Goal: Contribute content: Add original content to the website for others to see

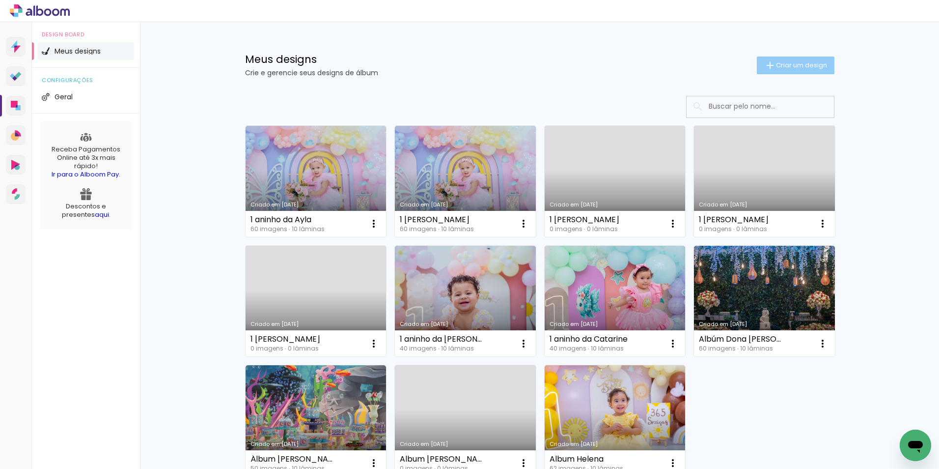
click at [788, 63] on span "Criar um design" at bounding box center [801, 65] width 51 height 6
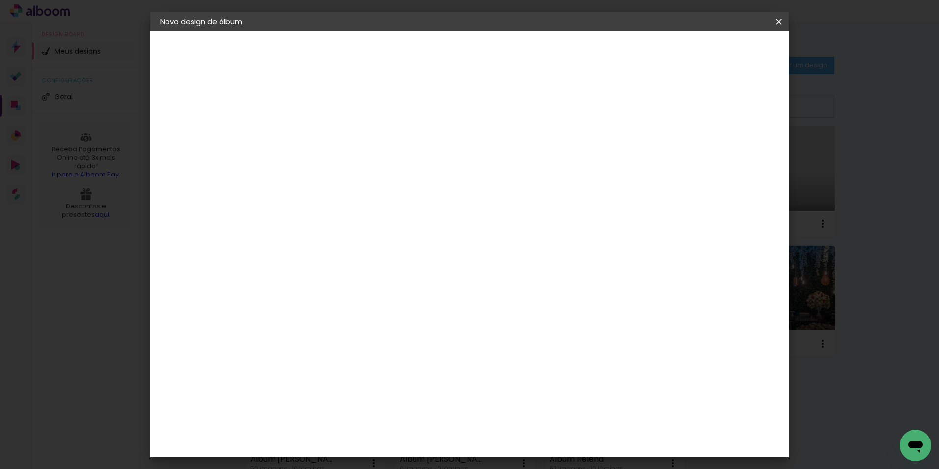
click at [321, 136] on input at bounding box center [321, 131] width 0 height 15
type input "l"
type input "[PERSON_NAME]"
type paper-input "[PERSON_NAME]"
click at [0, 0] on slot "Avançar" at bounding box center [0, 0] width 0 height 0
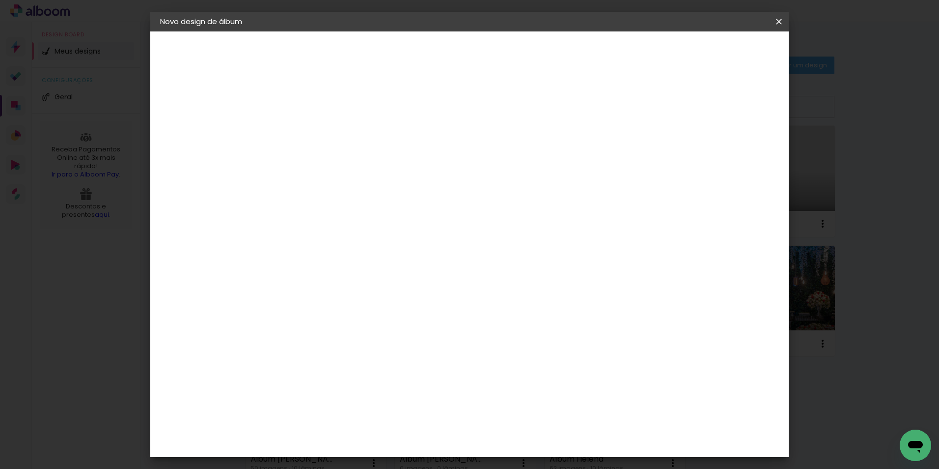
scroll to position [1474, 0]
click at [375, 405] on div "Matias Encadernações" at bounding box center [344, 413] width 60 height 16
click at [0, 0] on slot "Avançar" at bounding box center [0, 0] width 0 height 0
click at [371, 165] on iron-icon at bounding box center [365, 171] width 12 height 12
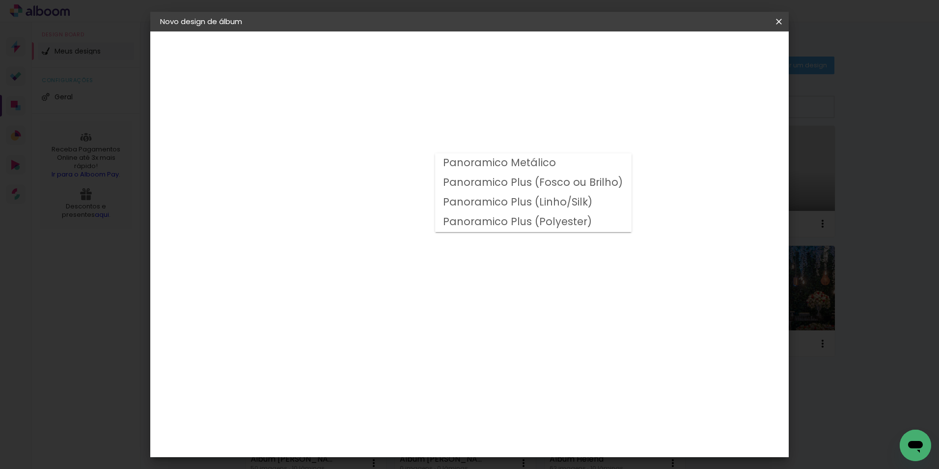
click at [0, 0] on slot "Panoramico Plus (Fosco ou Brilho)" at bounding box center [0, 0] width 0 height 0
type input "Panoramico Plus (Fosco ou Brilho)"
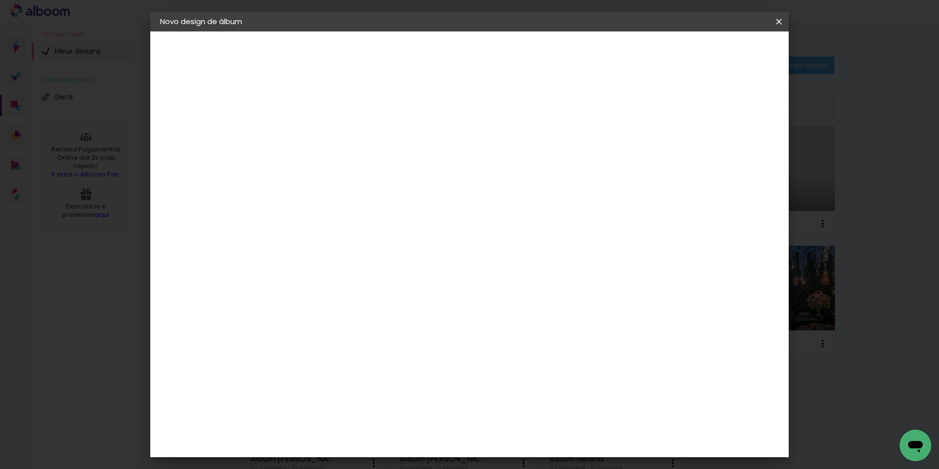
scroll to position [147, 0]
click at [481, 58] on paper-button "Avançar" at bounding box center [457, 52] width 48 height 17
click at [718, 51] on span "Iniciar design" at bounding box center [695, 52] width 45 height 7
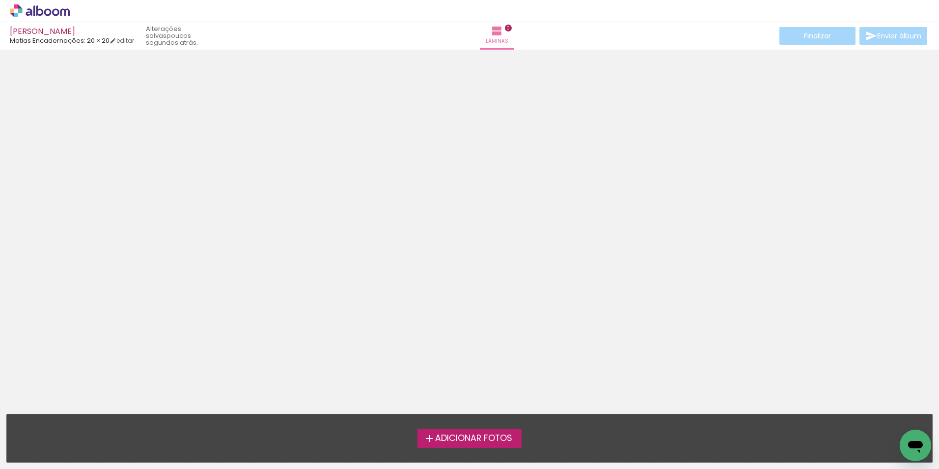
click at [475, 439] on span "Adicionar Fotos" at bounding box center [473, 438] width 77 height 9
click at [0, 0] on input "file" at bounding box center [0, 0] width 0 height 0
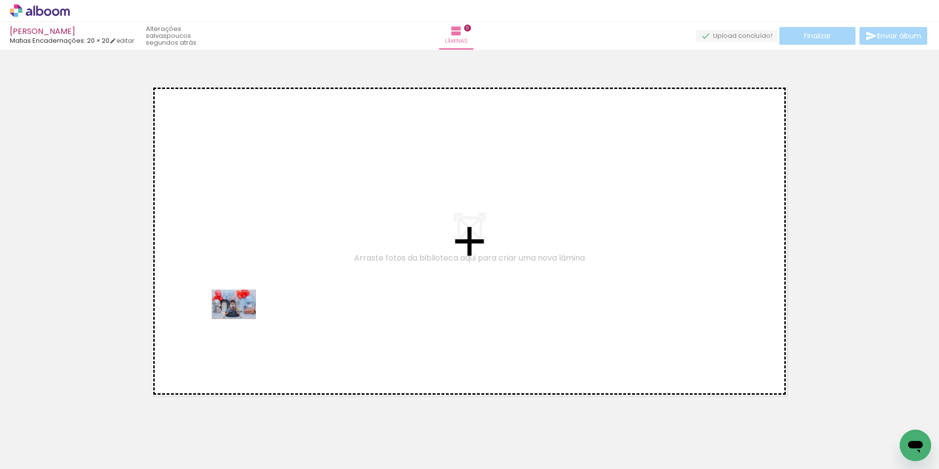
drag, startPoint x: 87, startPoint y: 448, endPoint x: 298, endPoint y: 283, distance: 267.4
click at [293, 284] on quentale-workspace at bounding box center [469, 234] width 939 height 469
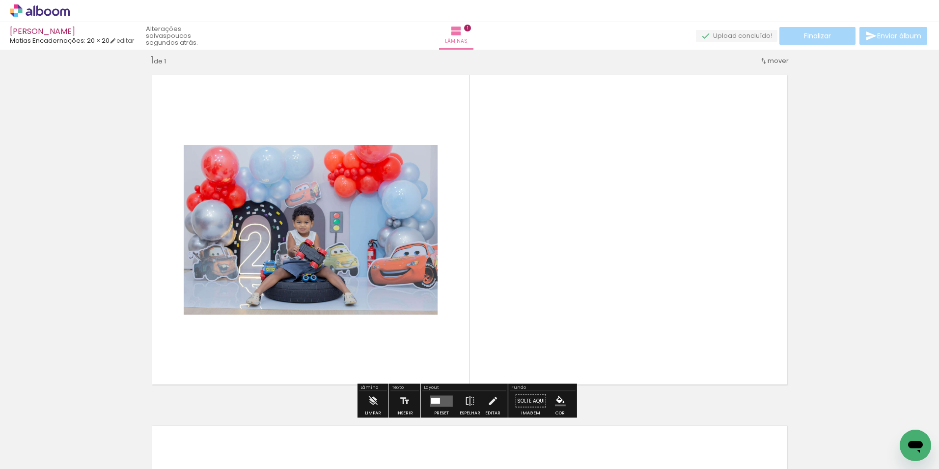
scroll to position [13, 0]
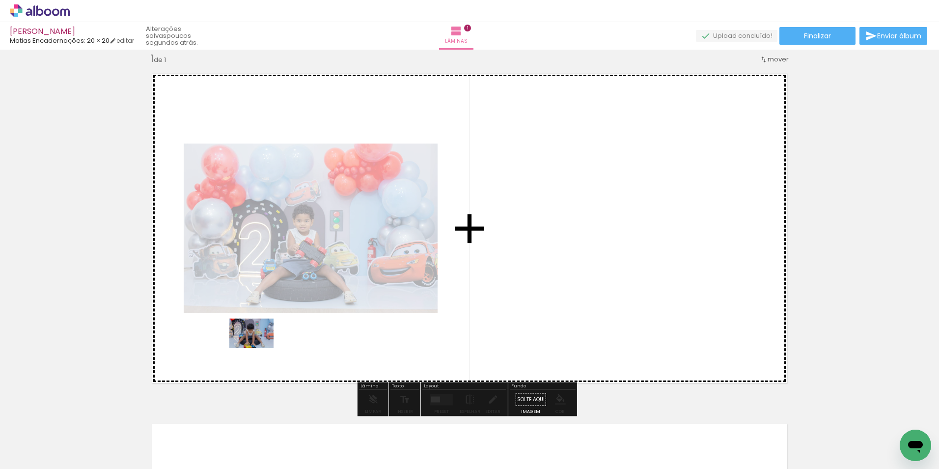
drag, startPoint x: 152, startPoint y: 440, endPoint x: 259, endPoint y: 348, distance: 140.7
click at [259, 348] on quentale-workspace at bounding box center [469, 234] width 939 height 469
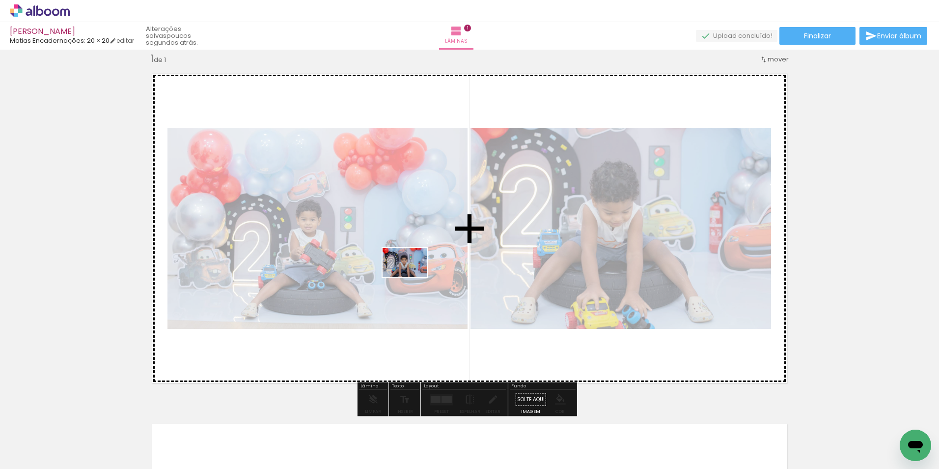
drag, startPoint x: 227, startPoint y: 437, endPoint x: 406, endPoint y: 296, distance: 228.8
click at [413, 277] on quentale-workspace at bounding box center [469, 234] width 939 height 469
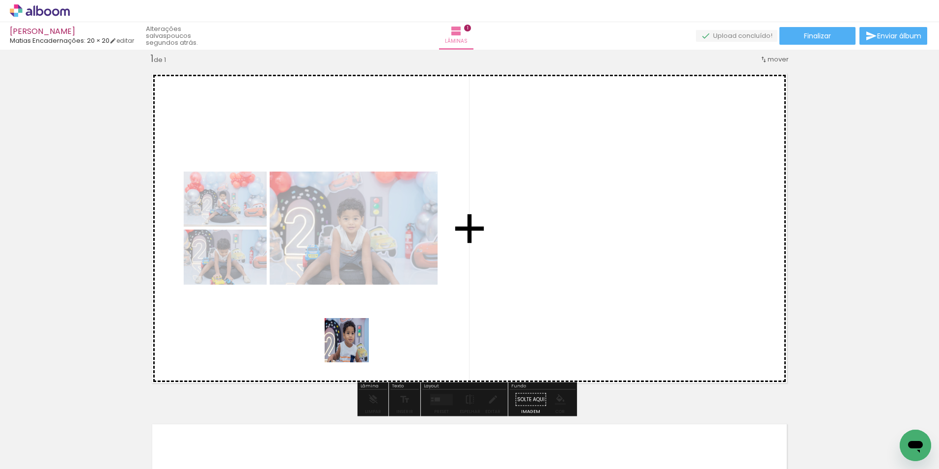
drag, startPoint x: 298, startPoint y: 420, endPoint x: 376, endPoint y: 330, distance: 119.4
click at [385, 305] on quentale-workspace at bounding box center [469, 234] width 939 height 469
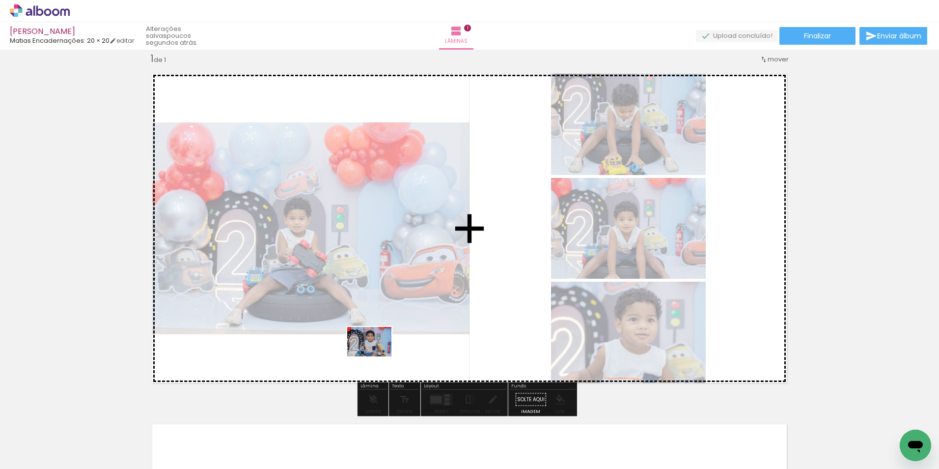
drag, startPoint x: 312, startPoint y: 449, endPoint x: 377, endPoint y: 356, distance: 113.6
click at [377, 356] on quentale-workspace at bounding box center [469, 234] width 939 height 469
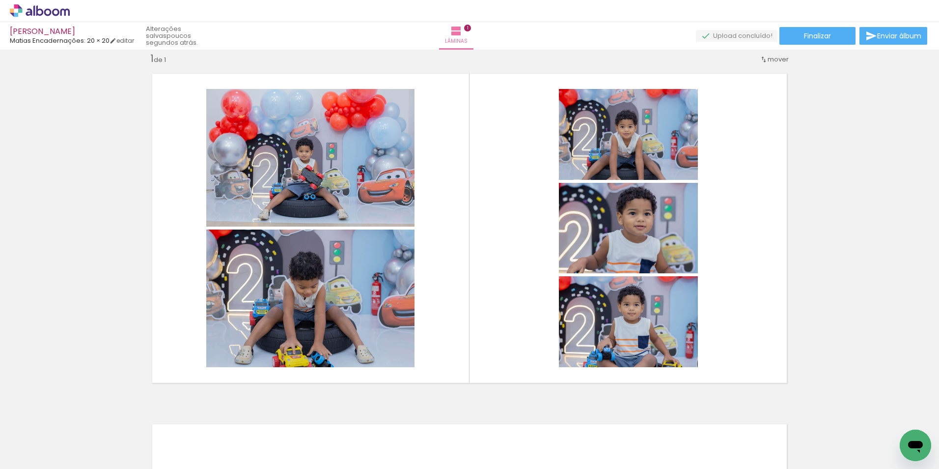
scroll to position [0, 236]
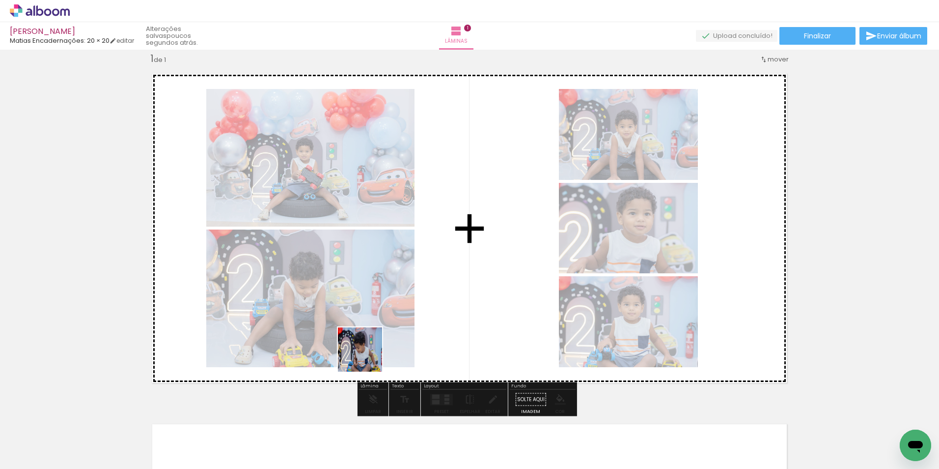
drag, startPoint x: 314, startPoint y: 448, endPoint x: 375, endPoint y: 337, distance: 126.7
click at [375, 337] on quentale-workspace at bounding box center [469, 234] width 939 height 469
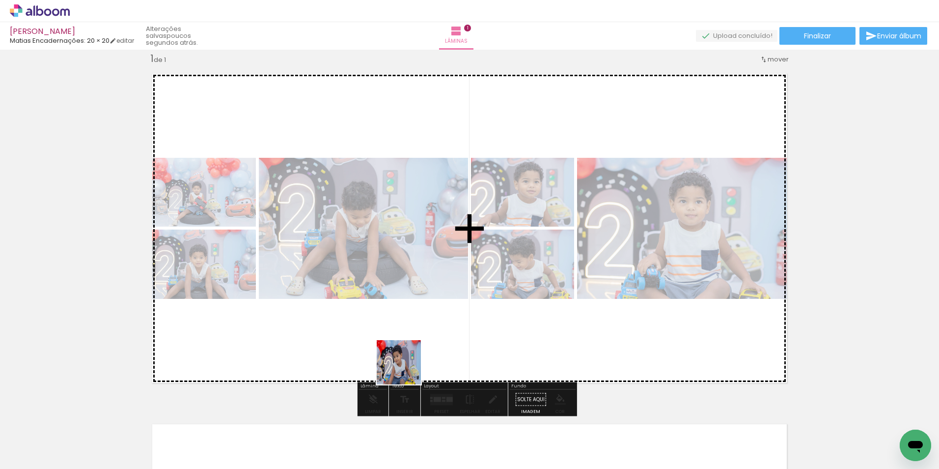
drag, startPoint x: 378, startPoint y: 430, endPoint x: 425, endPoint y: 358, distance: 86.0
click at [415, 345] on quentale-workspace at bounding box center [469, 234] width 939 height 469
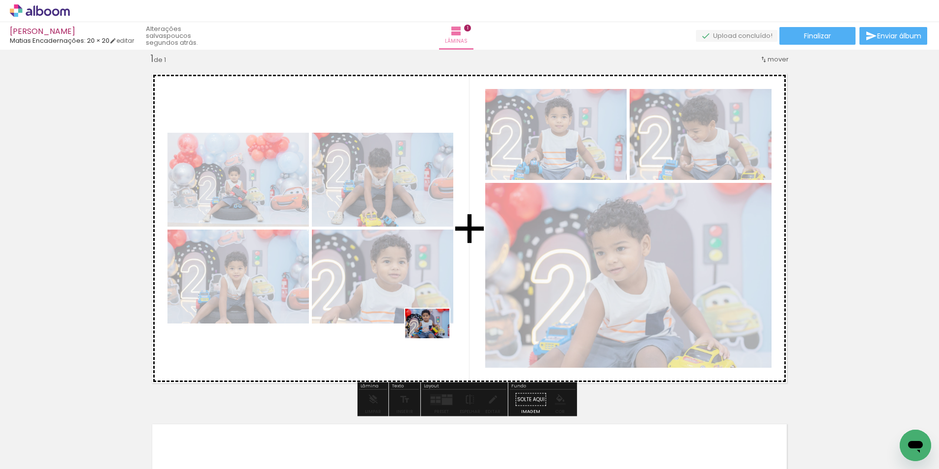
drag, startPoint x: 431, startPoint y: 445, endPoint x: 434, endPoint y: 332, distance: 113.0
click at [434, 333] on quentale-workspace at bounding box center [469, 234] width 939 height 469
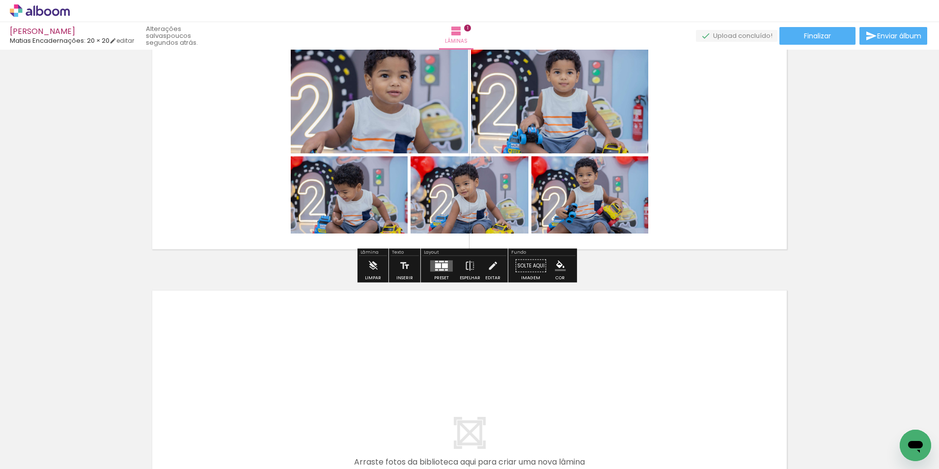
scroll to position [147, 0]
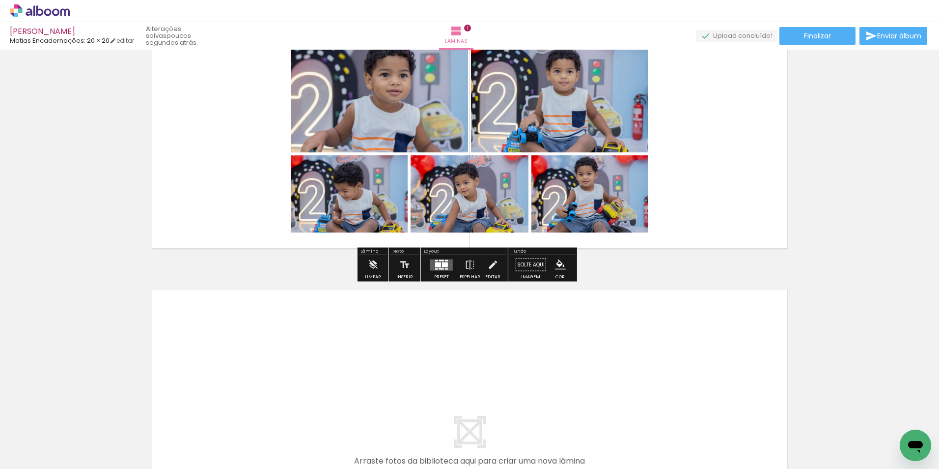
click at [438, 267] on quentale-layouter at bounding box center [441, 264] width 23 height 11
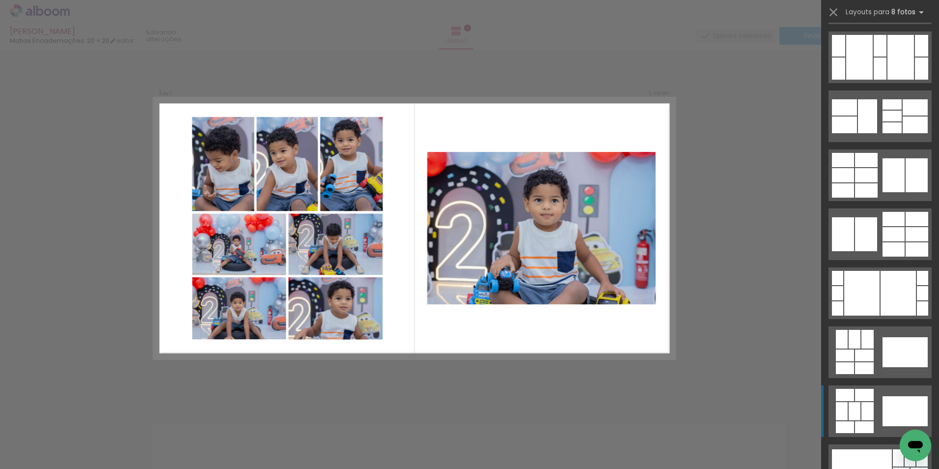
scroll to position [1769, 0]
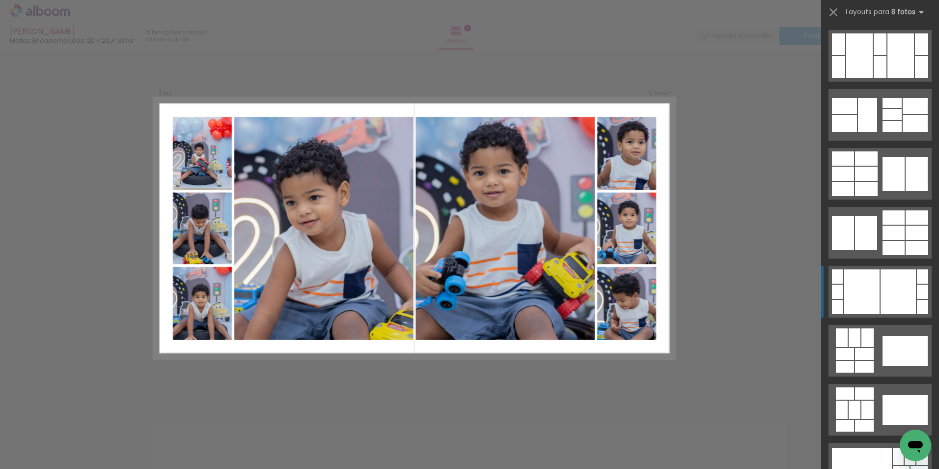
click at [893, 466] on div at bounding box center [901, 471] width 17 height 11
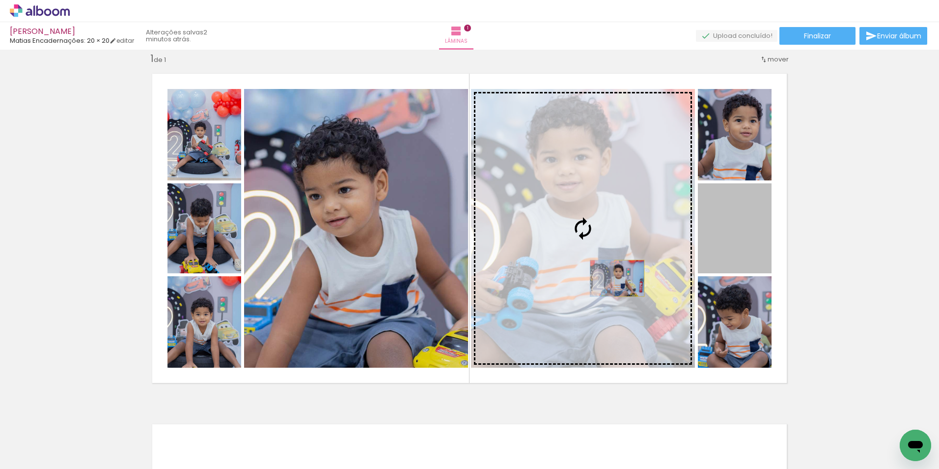
drag, startPoint x: 754, startPoint y: 250, endPoint x: 626, endPoint y: 278, distance: 131.3
click at [0, 0] on slot at bounding box center [0, 0] width 0 height 0
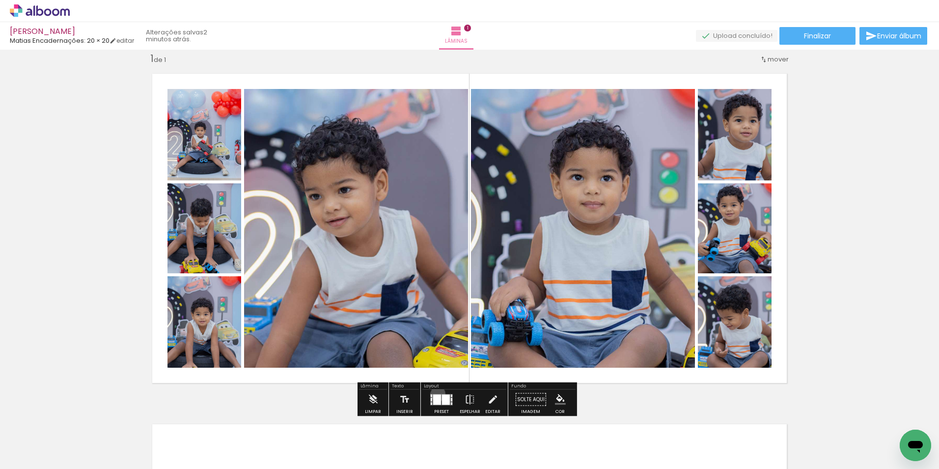
click at [436, 393] on div at bounding box center [441, 400] width 27 height 20
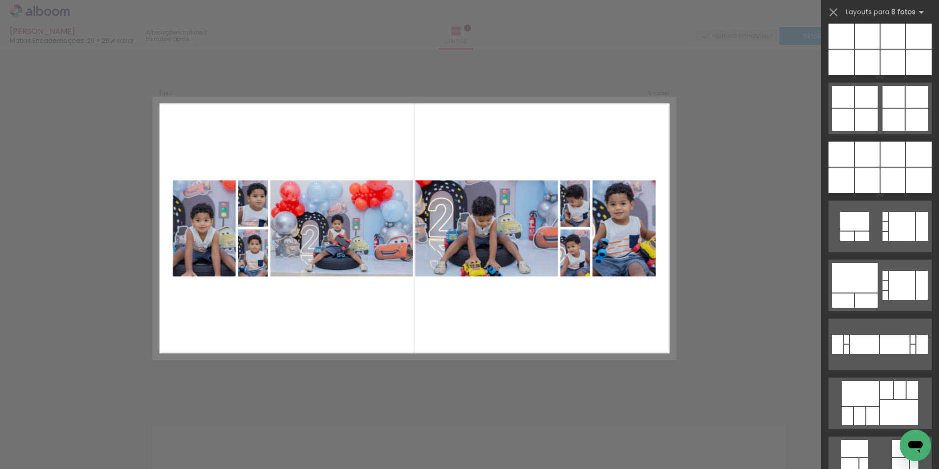
scroll to position [3331, 0]
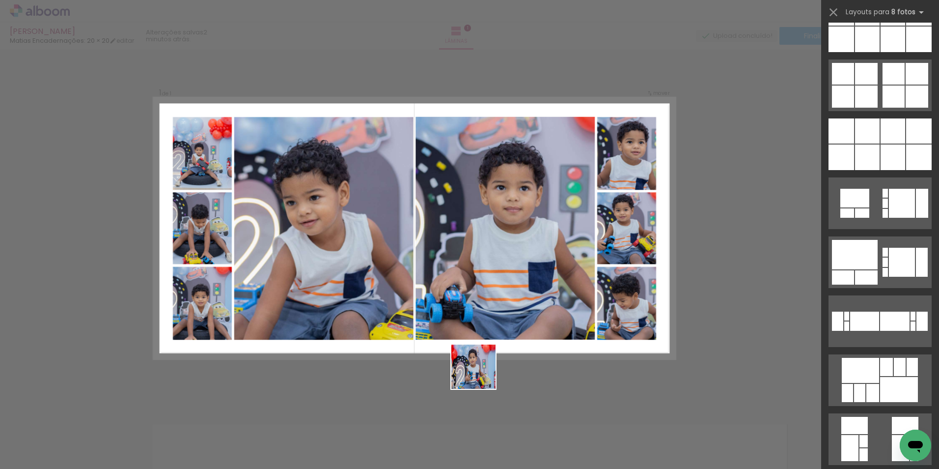
drag, startPoint x: 478, startPoint y: 435, endPoint x: 488, endPoint y: 348, distance: 87.1
click at [473, 305] on quentale-workspace at bounding box center [469, 234] width 939 height 469
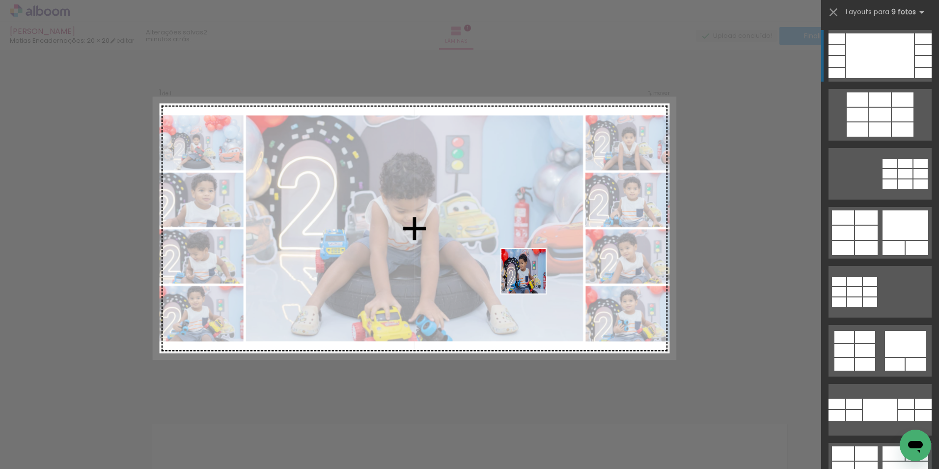
drag, startPoint x: 525, startPoint y: 437, endPoint x: 520, endPoint y: 308, distance: 129.8
click at [529, 265] on quentale-workspace at bounding box center [469, 234] width 939 height 469
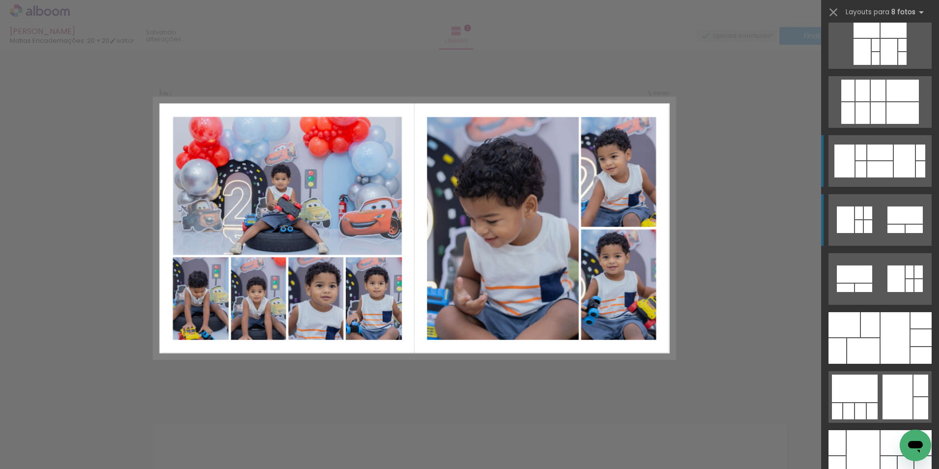
scroll to position [3980, 0]
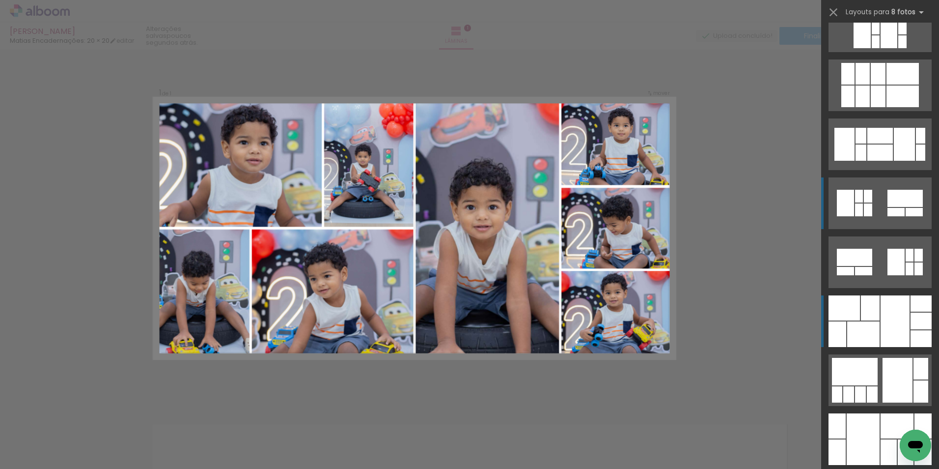
click at [919, 309] on div at bounding box center [921, 303] width 21 height 16
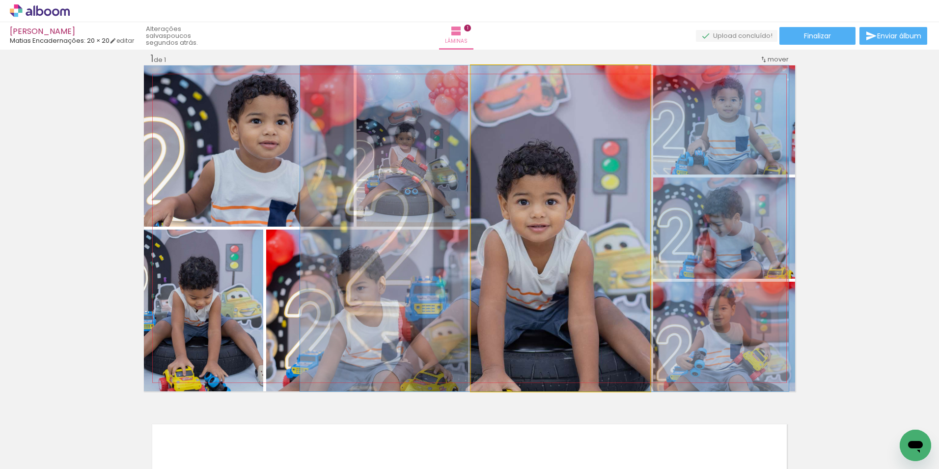
drag, startPoint x: 530, startPoint y: 275, endPoint x: 515, endPoint y: 191, distance: 85.7
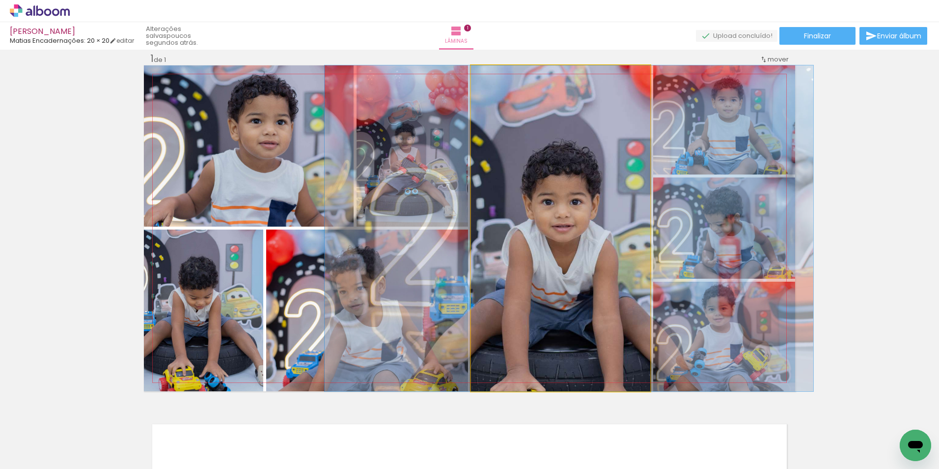
drag, startPoint x: 547, startPoint y: 244, endPoint x: 573, endPoint y: 244, distance: 25.5
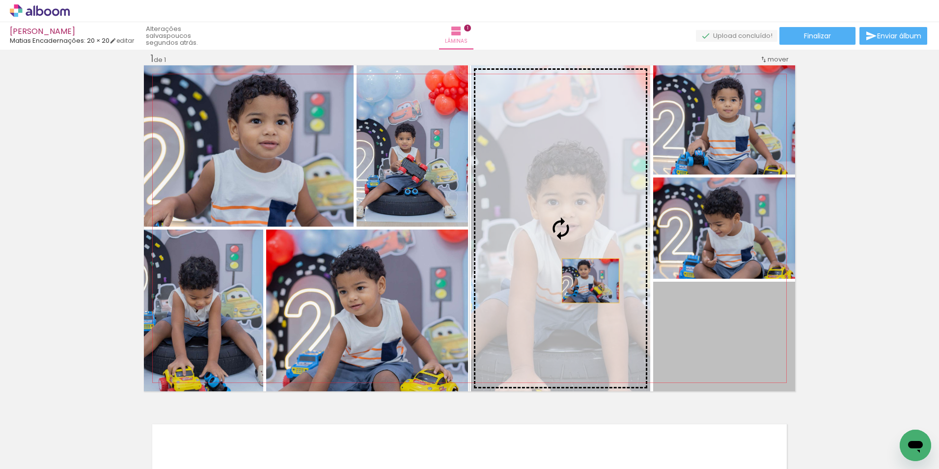
drag, startPoint x: 753, startPoint y: 366, endPoint x: 577, endPoint y: 275, distance: 198.0
click at [0, 0] on slot at bounding box center [0, 0] width 0 height 0
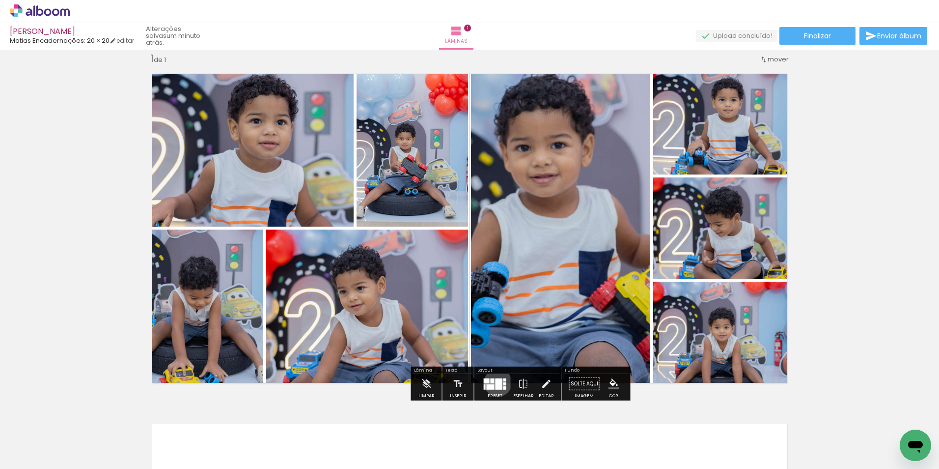
click at [496, 382] on div at bounding box center [499, 383] width 7 height 11
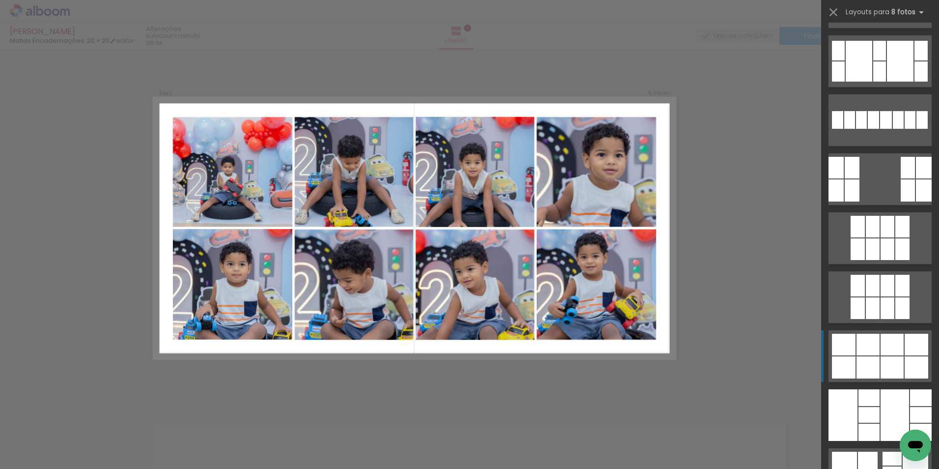
scroll to position [4884, 0]
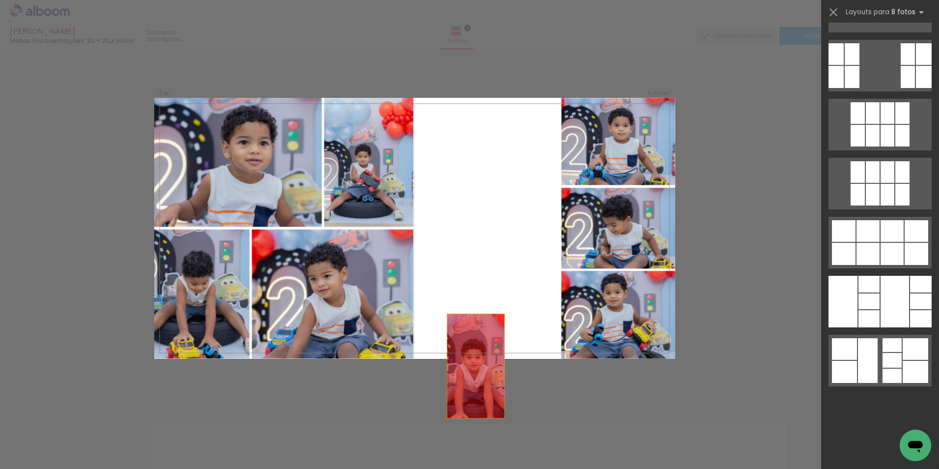
drag, startPoint x: 228, startPoint y: 289, endPoint x: 219, endPoint y: 456, distance: 167.8
click at [219, 456] on quentale-workspace at bounding box center [469, 234] width 939 height 469
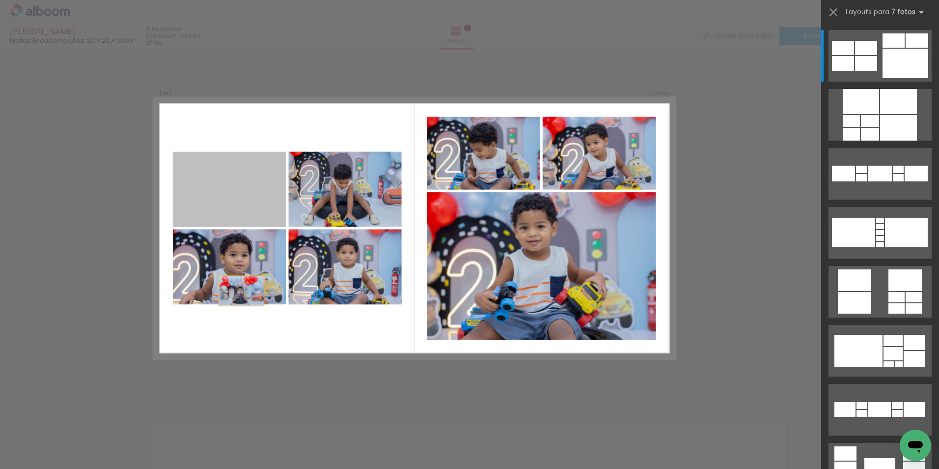
drag, startPoint x: 234, startPoint y: 180, endPoint x: 265, endPoint y: 306, distance: 130.0
click at [237, 352] on quentale-layouter at bounding box center [414, 228] width 521 height 260
drag, startPoint x: 258, startPoint y: 216, endPoint x: 253, endPoint y: 401, distance: 185.8
click at [253, 401] on div "Inserir lâmina 1 de 1 Confirmar Cancelar" at bounding box center [469, 399] width 939 height 724
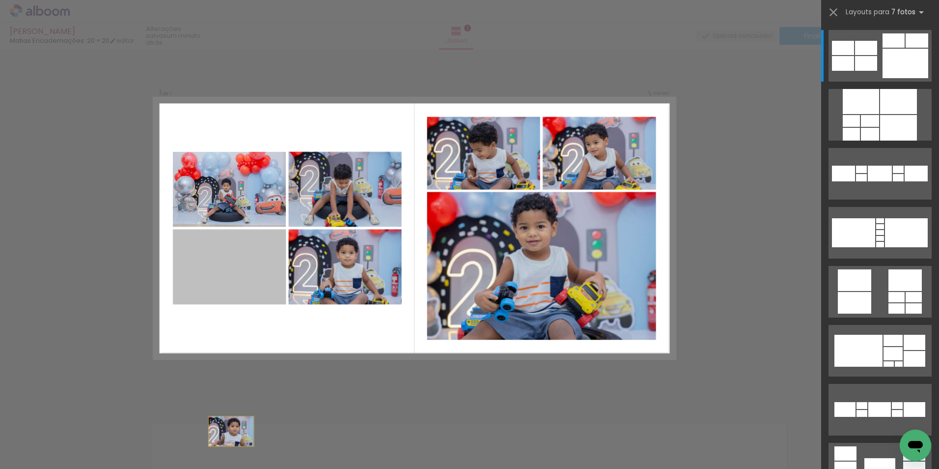
drag, startPoint x: 247, startPoint y: 253, endPoint x: 302, endPoint y: 357, distance: 117.4
click at [228, 468] on html "link( href="../../bower_components/polymer/polymer.html" rel="import" ) picture…" at bounding box center [469, 234] width 939 height 469
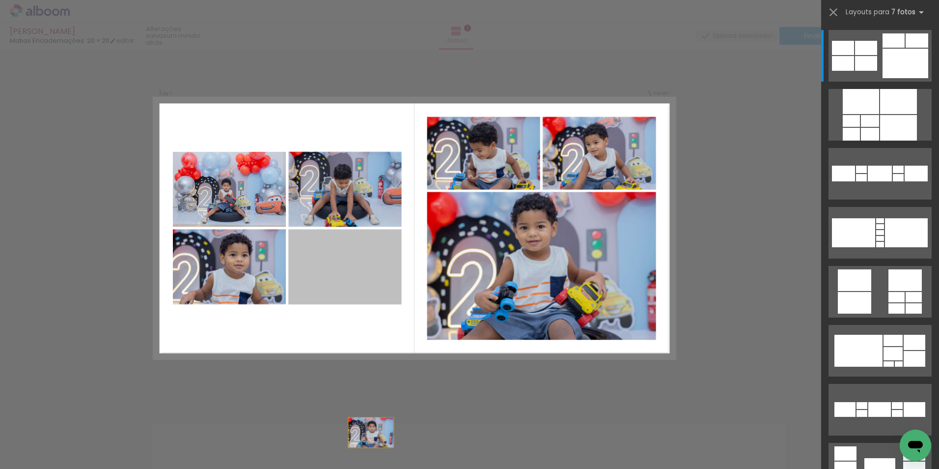
drag, startPoint x: 345, startPoint y: 257, endPoint x: 415, endPoint y: 439, distance: 194.7
click at [396, 468] on html "link( href="../../bower_components/polymer/polymer.html" rel="import" ) picture…" at bounding box center [469, 234] width 939 height 469
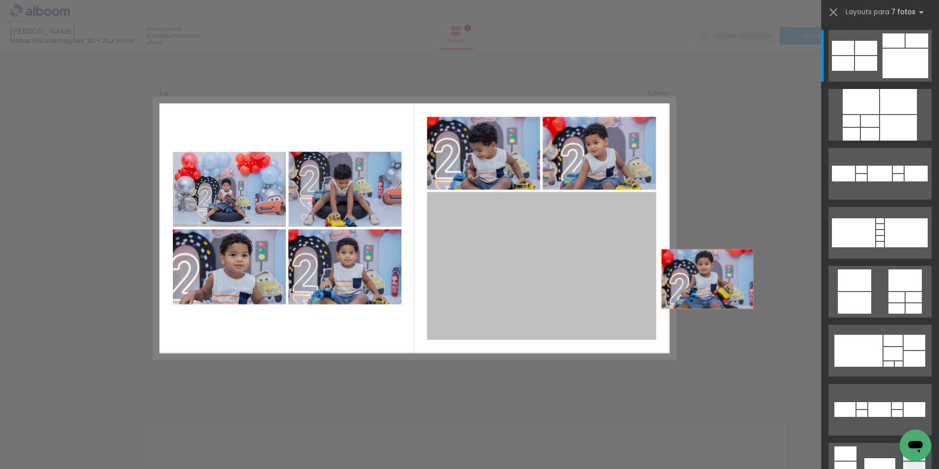
drag, startPoint x: 571, startPoint y: 208, endPoint x: 772, endPoint y: 244, distance: 204.7
click at [775, 248] on div "Inserir lâmina 1 de 1 Confirmar Cancelar" at bounding box center [469, 399] width 939 height 724
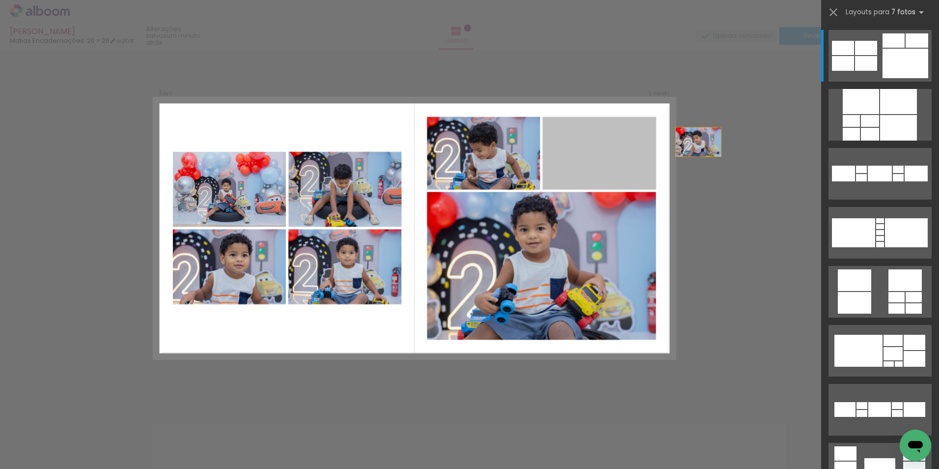
drag, startPoint x: 560, startPoint y: 137, endPoint x: 767, endPoint y: 138, distance: 207.3
click at [780, 136] on div "Inserir lâmina 1 de 1 Confirmar Cancelar" at bounding box center [469, 399] width 939 height 724
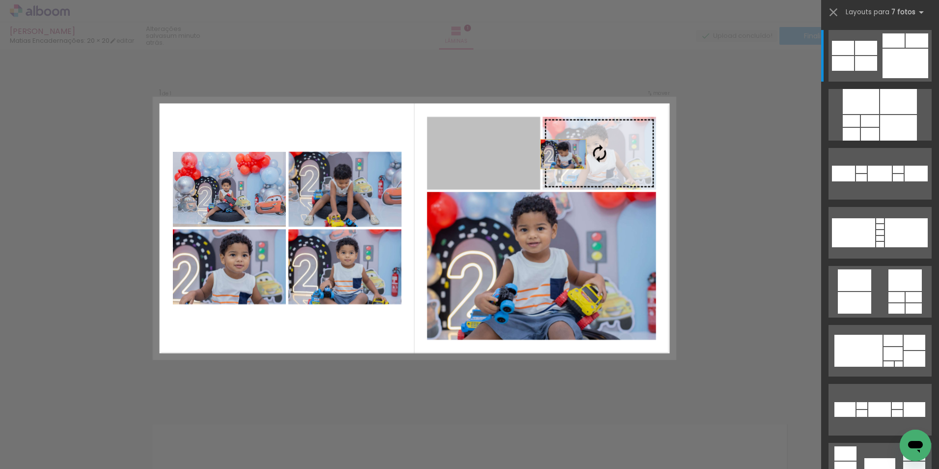
drag, startPoint x: 517, startPoint y: 162, endPoint x: 724, endPoint y: 159, distance: 207.4
click at [724, 159] on div "Inserir lâmina 1 de 1 Confirmar Cancelar" at bounding box center [469, 399] width 939 height 724
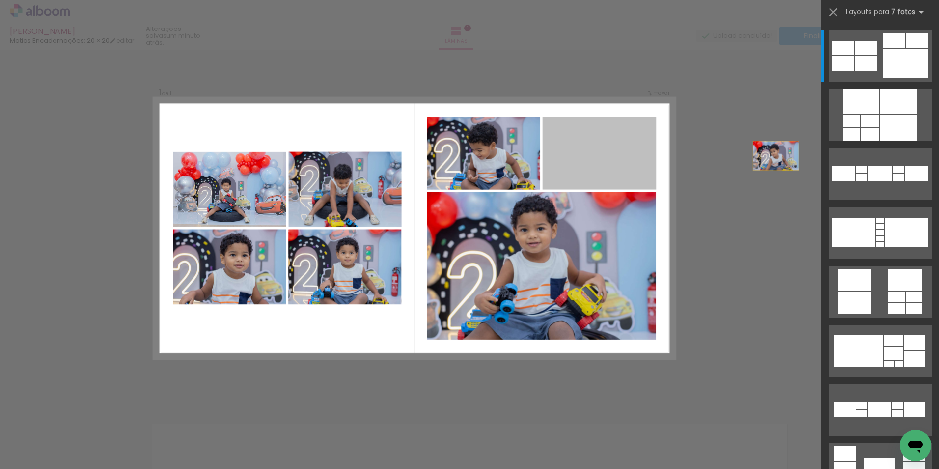
drag, startPoint x: 639, startPoint y: 169, endPoint x: 822, endPoint y: 157, distance: 182.7
click at [823, 155] on quentale-workspace at bounding box center [469, 234] width 939 height 469
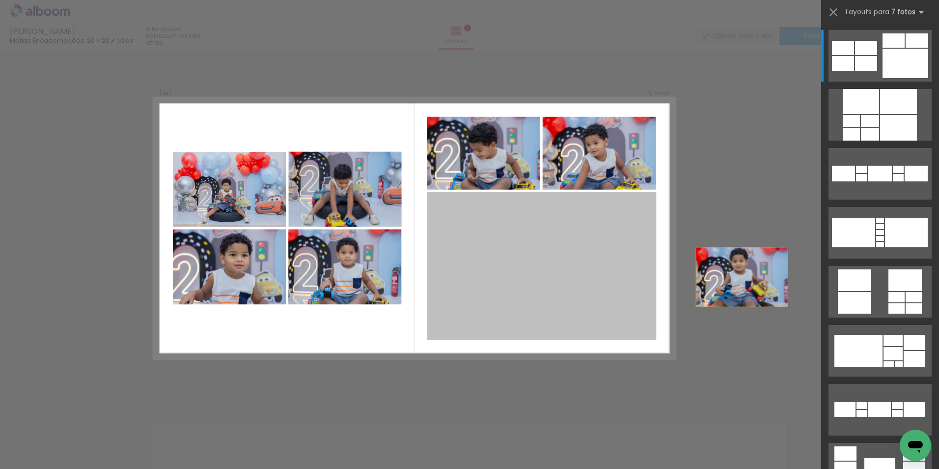
drag, startPoint x: 617, startPoint y: 267, endPoint x: 787, endPoint y: 283, distance: 170.8
click at [790, 281] on div "Inserir lâmina 1 de 1 Confirmar Cancelar" at bounding box center [469, 399] width 939 height 724
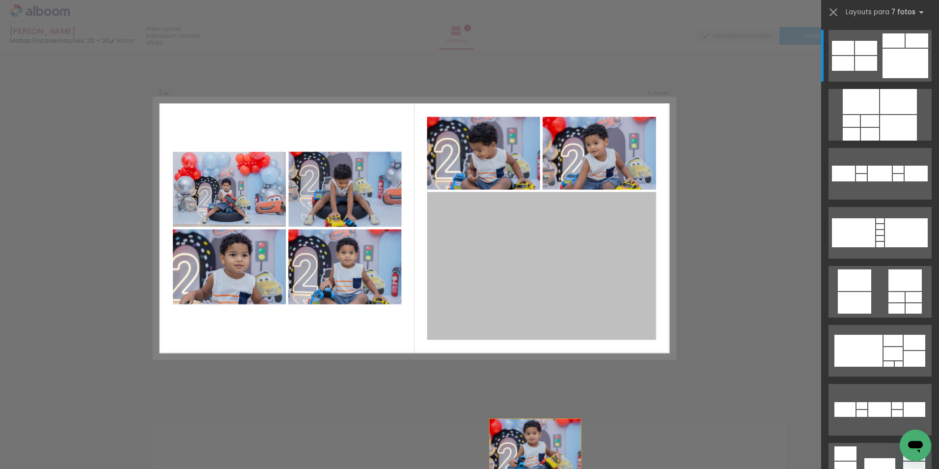
drag, startPoint x: 560, startPoint y: 285, endPoint x: 530, endPoint y: 403, distance: 121.2
click at [531, 468] on html "link( href="../../bower_components/polymer/polymer.html" rel="import" ) picture…" at bounding box center [469, 234] width 939 height 469
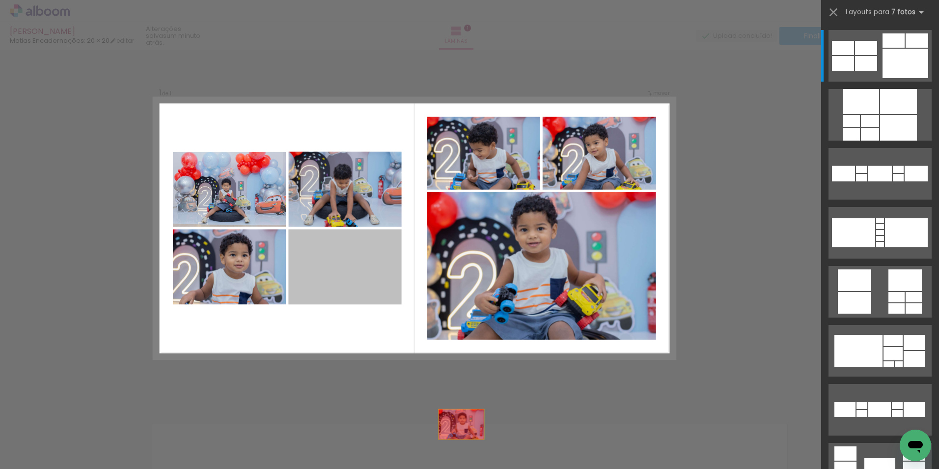
drag, startPoint x: 322, startPoint y: 289, endPoint x: 487, endPoint y: 463, distance: 239.5
click at [487, 463] on quentale-workspace at bounding box center [469, 234] width 939 height 469
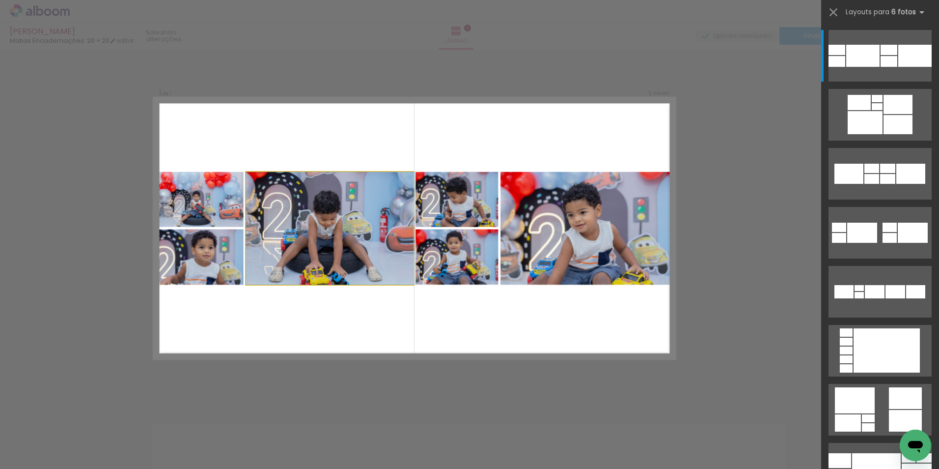
drag, startPoint x: 337, startPoint y: 198, endPoint x: 501, endPoint y: 468, distance: 316.2
click at [500, 468] on html "link( href="../../bower_components/polymer/polymer.html" rel="import" ) picture…" at bounding box center [469, 234] width 939 height 469
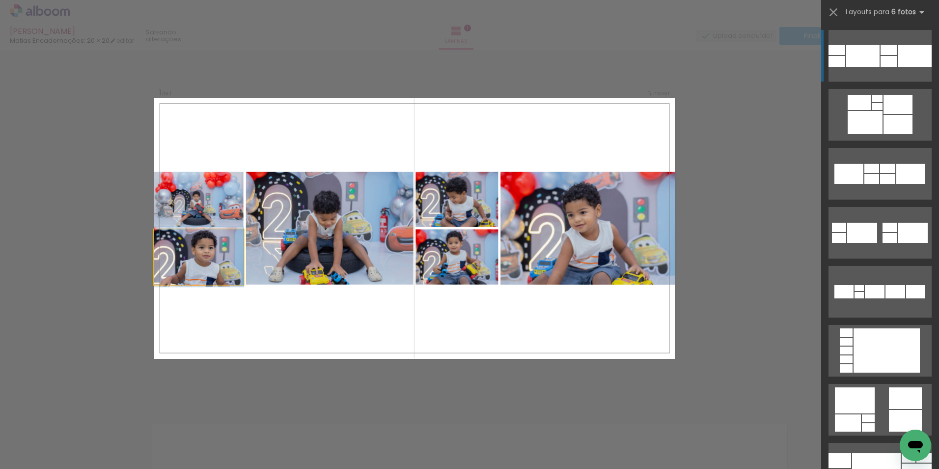
drag, startPoint x: 166, startPoint y: 242, endPoint x: 77, endPoint y: 276, distance: 94.7
type paper-slider "100"
click at [78, 278] on div "Inserir lâmina 1 de 1 Confirmar Cancelar" at bounding box center [469, 399] width 939 height 724
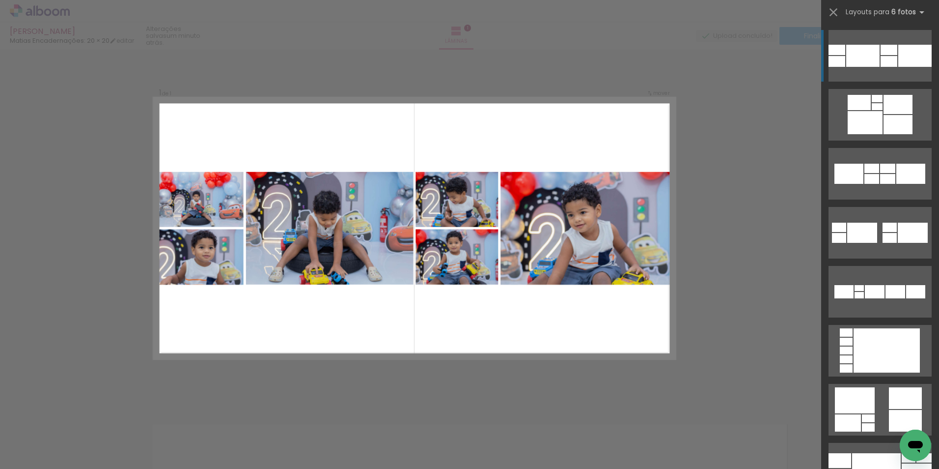
drag, startPoint x: 232, startPoint y: 257, endPoint x: 211, endPoint y: 275, distance: 27.6
click at [211, 275] on quentale-photo at bounding box center [198, 257] width 89 height 56
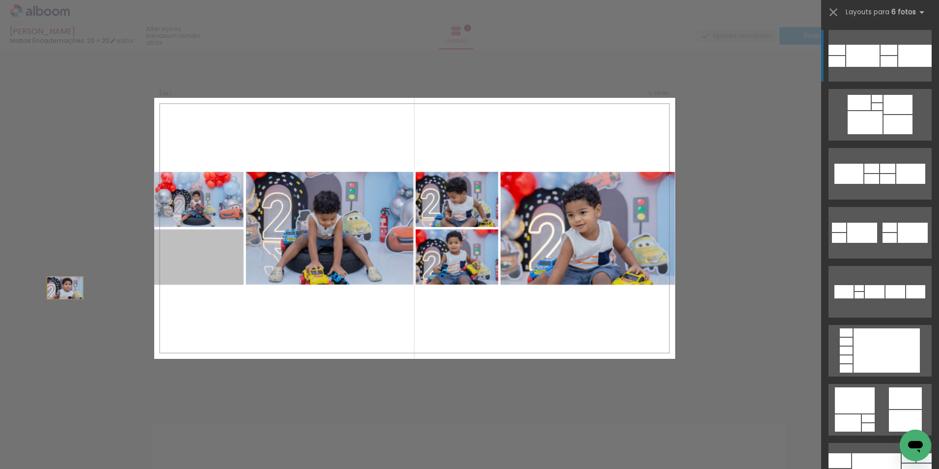
drag, startPoint x: 210, startPoint y: 273, endPoint x: 27, endPoint y: 295, distance: 184.7
click at [28, 295] on div "Inserir lâmina 1 de 1 Confirmar Cancelar" at bounding box center [469, 399] width 939 height 724
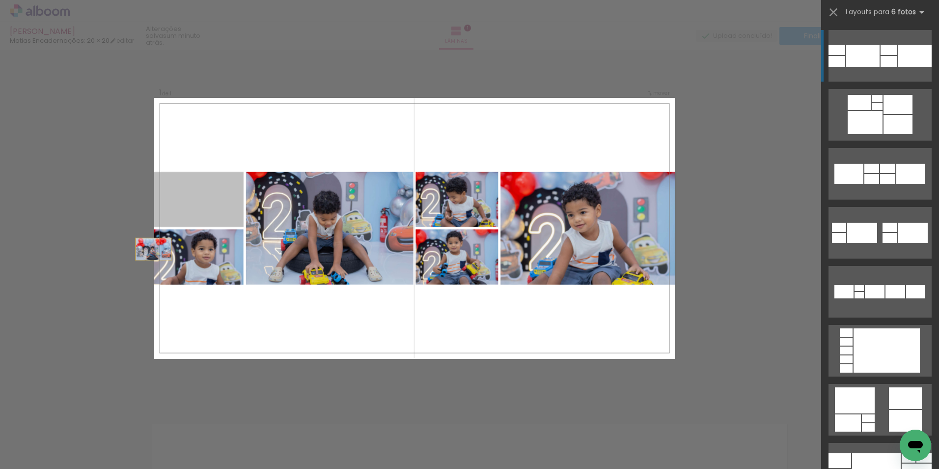
drag, startPoint x: 190, startPoint y: 215, endPoint x: 1, endPoint y: 350, distance: 231.7
click at [1, 353] on div "Inserir lâmina 1 de 1 Confirmar Cancelar" at bounding box center [469, 399] width 939 height 724
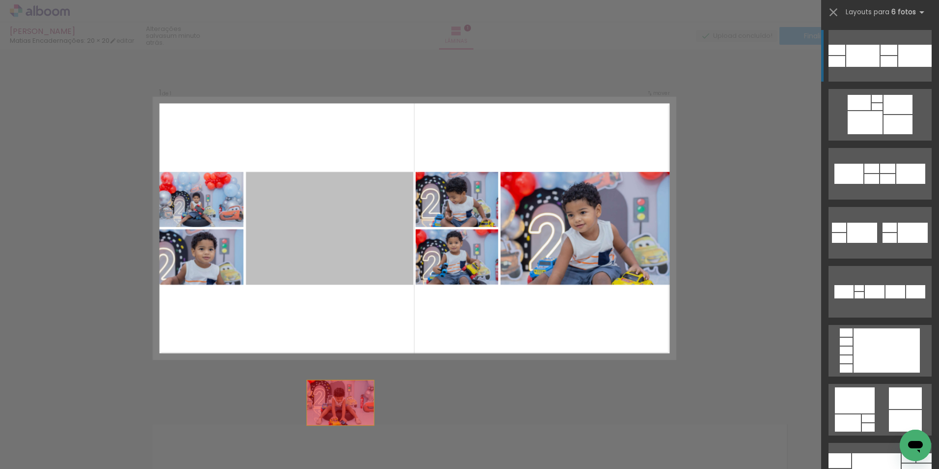
drag, startPoint x: 333, startPoint y: 294, endPoint x: 325, endPoint y: 277, distance: 18.9
click at [340, 446] on quentale-workspace at bounding box center [469, 234] width 939 height 469
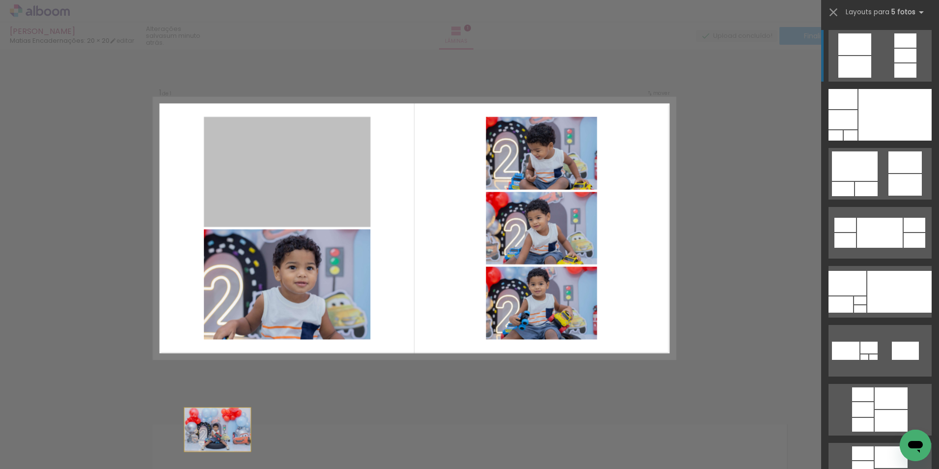
drag, startPoint x: 270, startPoint y: 182, endPoint x: 216, endPoint y: 472, distance: 295.4
click at [216, 468] on html "link( href="../../bower_components/polymer/polymer.html" rel="import" ) picture…" at bounding box center [469, 234] width 939 height 469
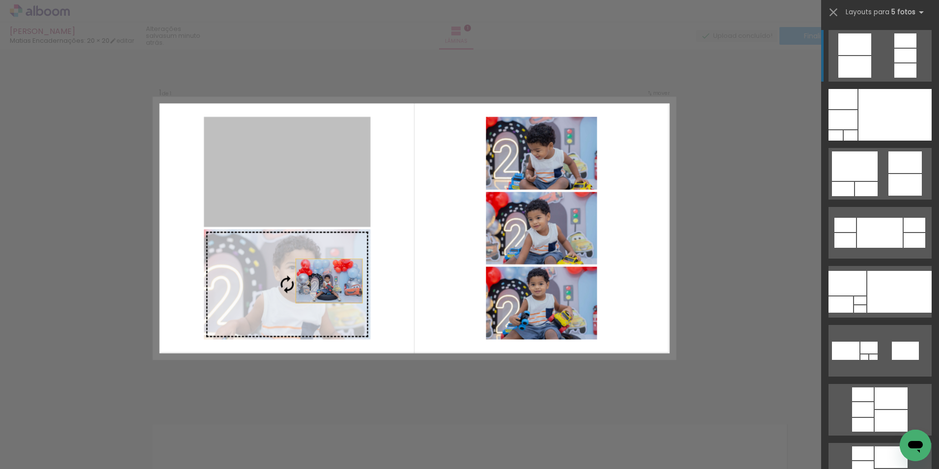
drag, startPoint x: 329, startPoint y: 267, endPoint x: 329, endPoint y: 345, distance: 78.6
click at [351, 409] on quentale-workspace at bounding box center [469, 234] width 939 height 469
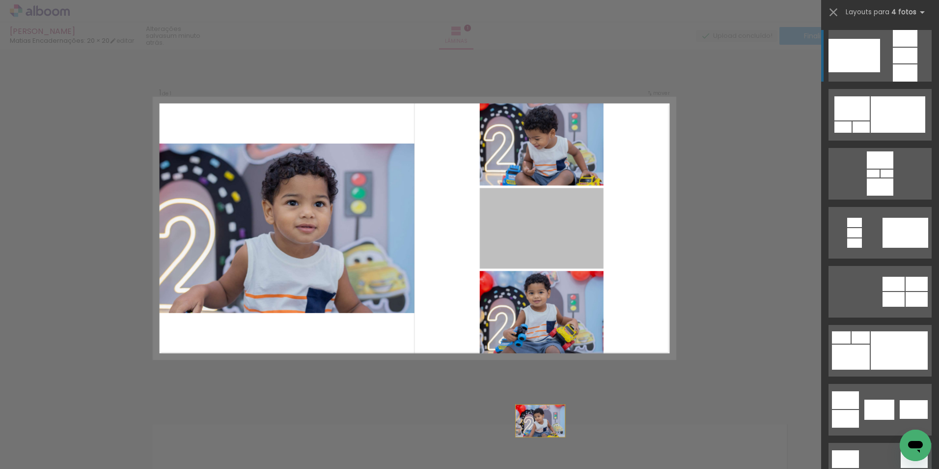
drag, startPoint x: 526, startPoint y: 226, endPoint x: 541, endPoint y: 484, distance: 258.9
click at [541, 468] on html "link( href="../../bower_components/polymer/polymer.html" rel="import" ) picture…" at bounding box center [469, 234] width 939 height 469
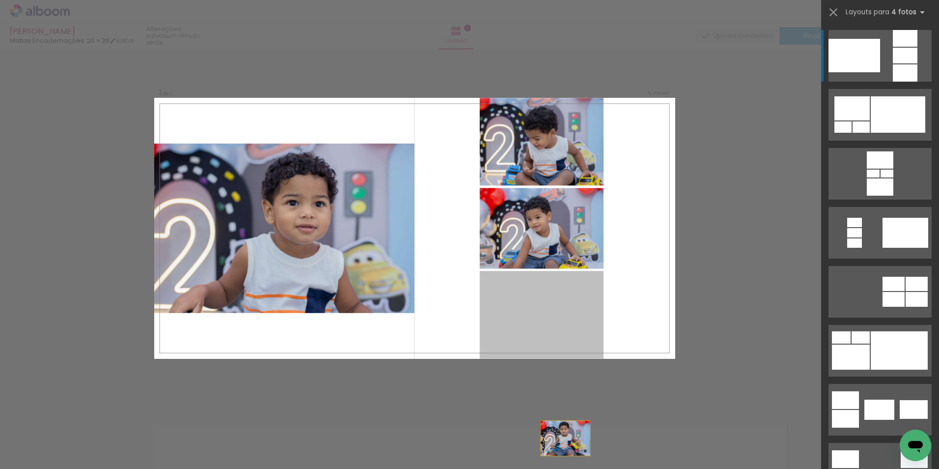
drag, startPoint x: 573, startPoint y: 339, endPoint x: 568, endPoint y: 469, distance: 129.8
click at [568, 468] on html "link( href="../../bower_components/polymer/polymer.html" rel="import" ) picture…" at bounding box center [469, 234] width 939 height 469
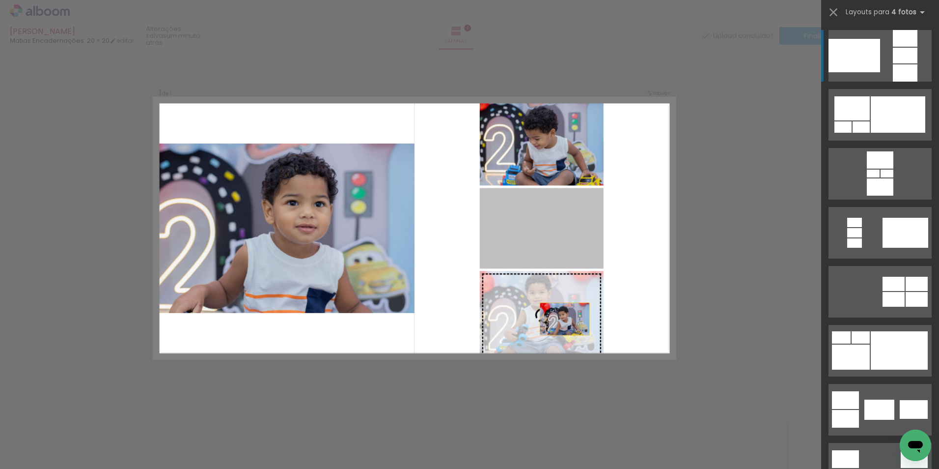
drag, startPoint x: 559, startPoint y: 247, endPoint x: 572, endPoint y: 402, distance: 155.8
click at [572, 402] on div "Inserir lâmina 1 de 1 Confirmar Cancelar" at bounding box center [469, 399] width 939 height 724
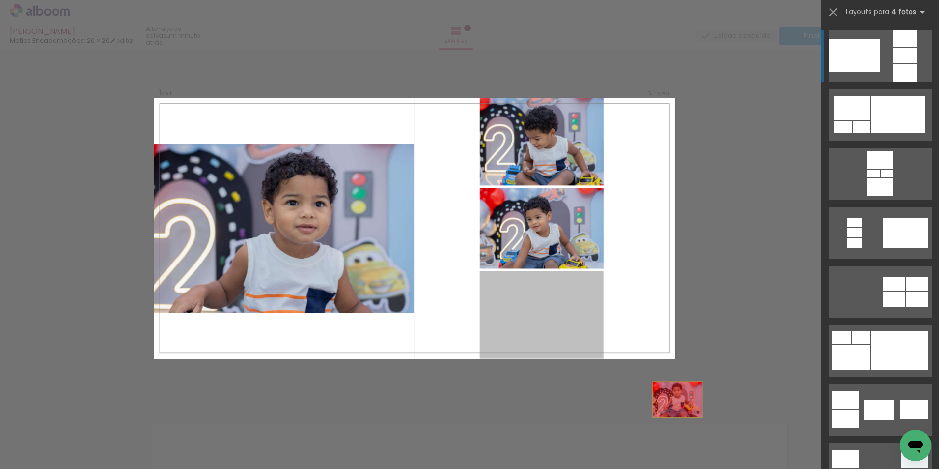
drag, startPoint x: 566, startPoint y: 324, endPoint x: 626, endPoint y: 322, distance: 60.0
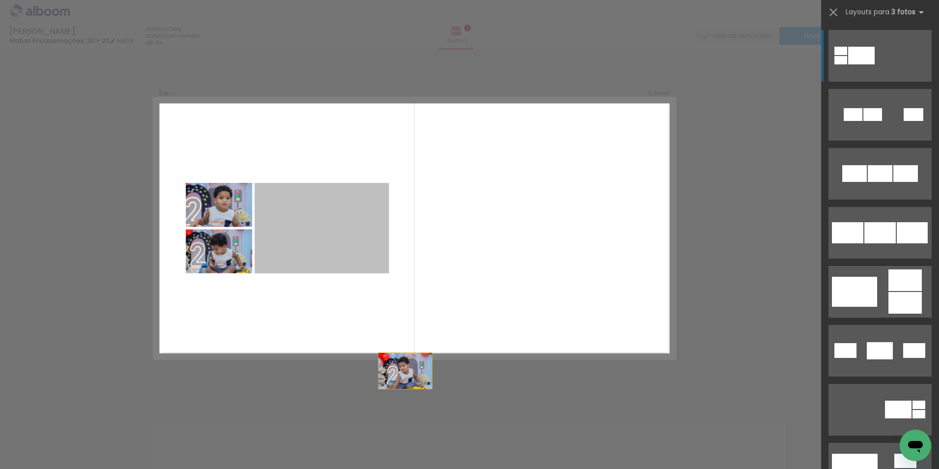
drag, startPoint x: 347, startPoint y: 202, endPoint x: 423, endPoint y: 403, distance: 215.2
click at [423, 407] on div "Inserir lâmina 1 de 1 Confirmar Cancelar" at bounding box center [469, 399] width 939 height 724
drag, startPoint x: 300, startPoint y: 234, endPoint x: 505, endPoint y: 467, distance: 310.2
click at [499, 468] on html "link( href="../../bower_components/polymer/polymer.html" rel="import" ) picture…" at bounding box center [469, 234] width 939 height 469
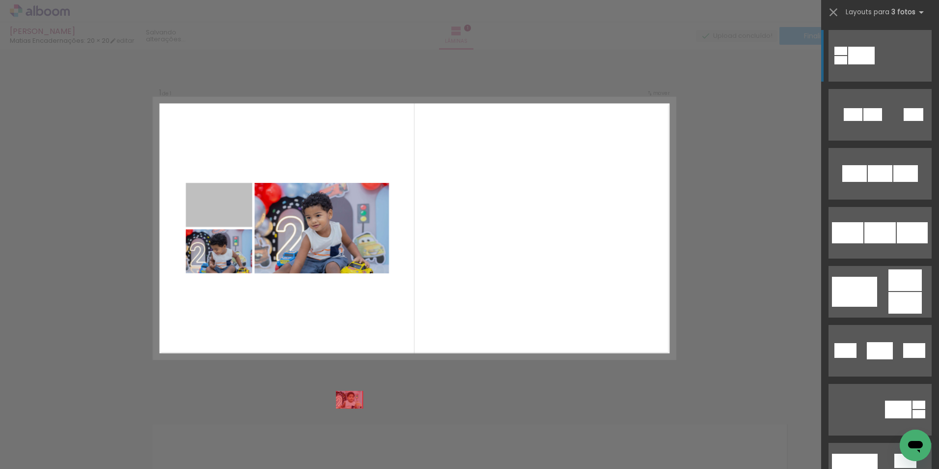
drag, startPoint x: 210, startPoint y: 205, endPoint x: 278, endPoint y: 257, distance: 85.5
click at [403, 450] on quentale-workspace at bounding box center [469, 234] width 939 height 469
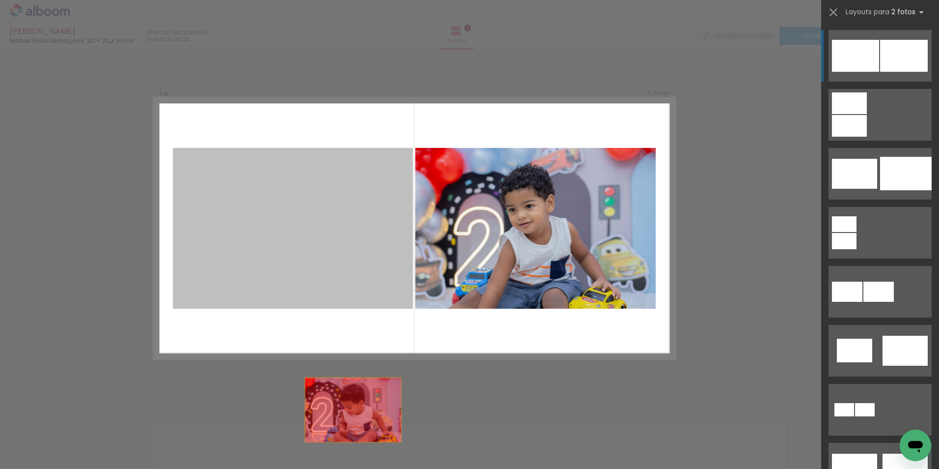
drag
click at [384, 468] on html "link( href="../../bower_components/polymer/polymer.html" rel="import" ) picture…" at bounding box center [469, 234] width 939 height 469
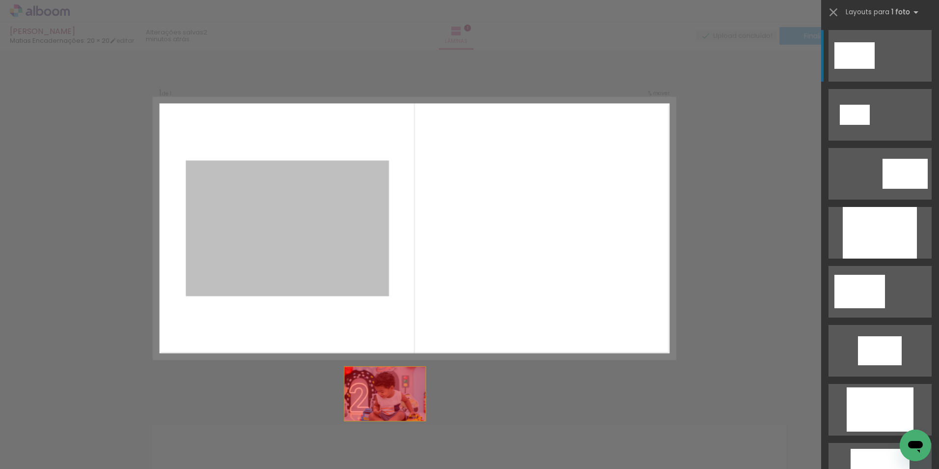
click at [439, 468] on html "link( href="../../bower_components/polymer/polymer.html" rel="import" ) picture…" at bounding box center [469, 234] width 939 height 469
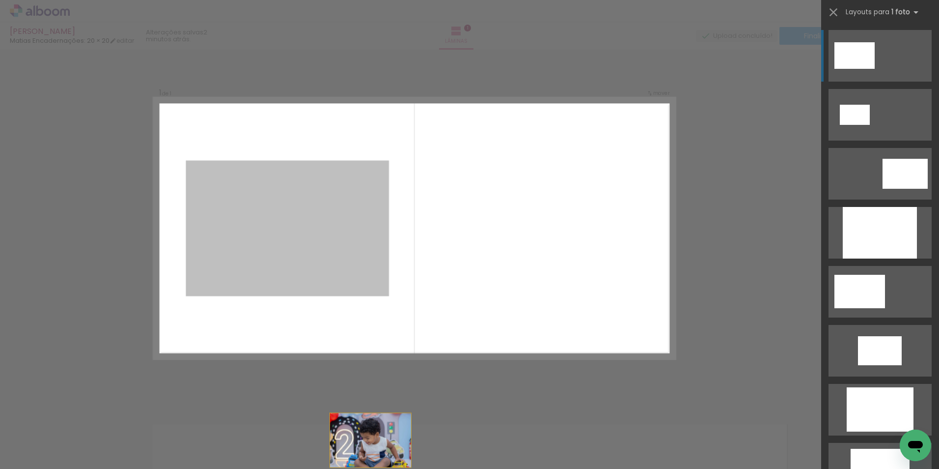
click at [389, 468] on html "link( href="../../bower_components/polymer/polymer.html" rel="import" ) picture…" at bounding box center [469, 234] width 939 height 469
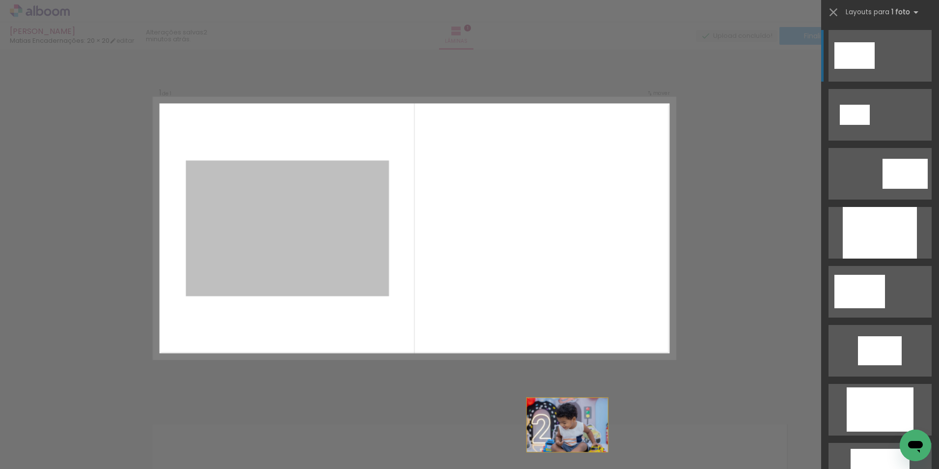
click at [635, 468] on html "link( href="../../bower_components/polymer/polymer.html" rel="import" ) picture…" at bounding box center [469, 234] width 939 height 469
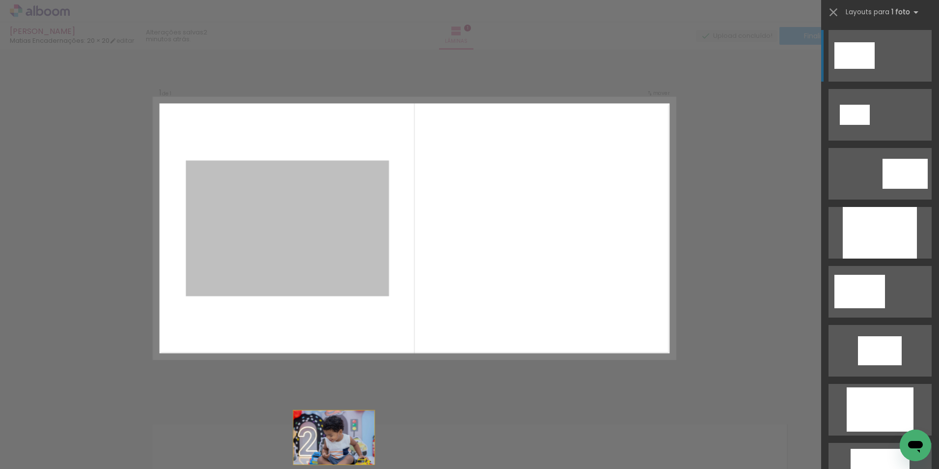
click at [345, 468] on html "link( href="../../bower_components/polymer/polymer.html" rel="import" ) picture…" at bounding box center [469, 234] width 939 height 469
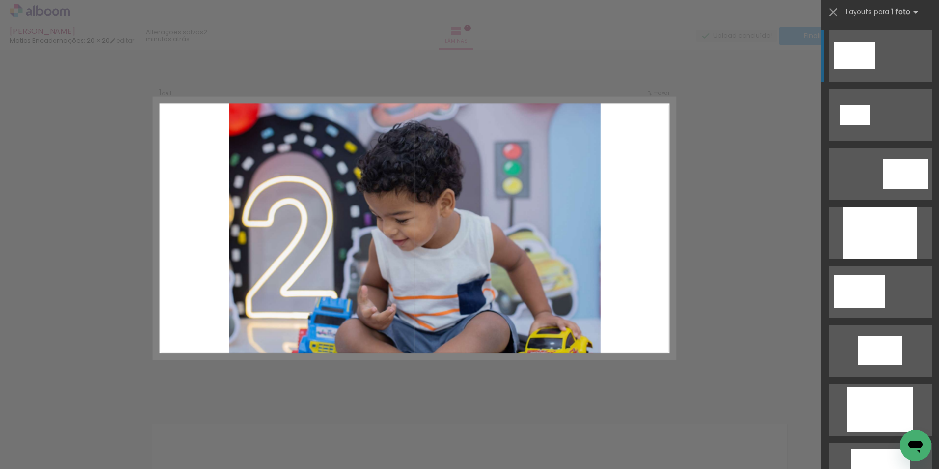
click at [694, 212] on div "Confirmar Cancelar" at bounding box center [469, 399] width 939 height 724
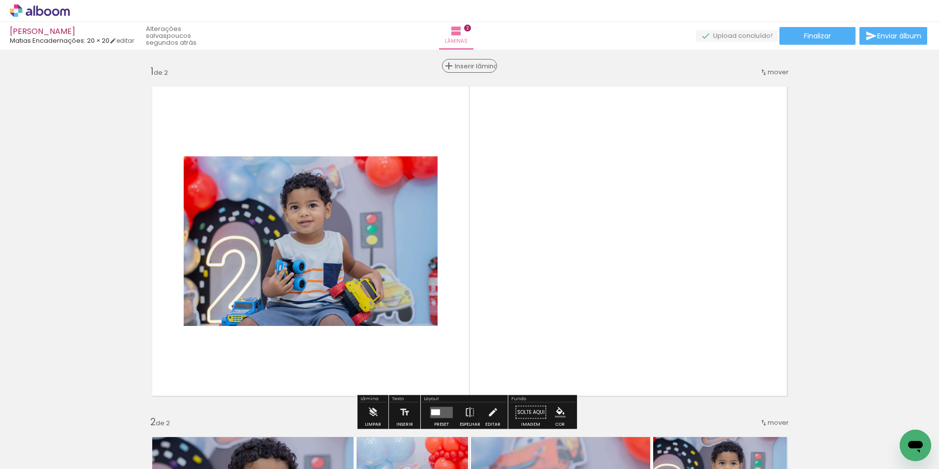
scroll to position [0, 248]
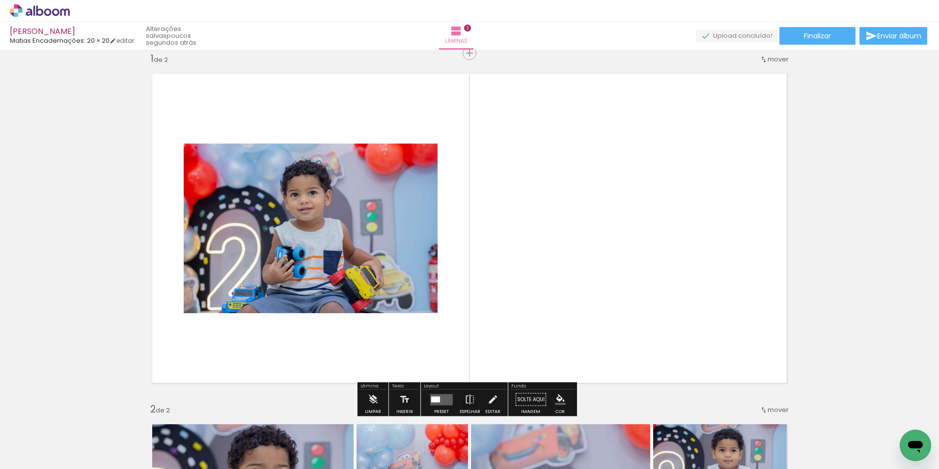
drag, startPoint x: 473, startPoint y: 54, endPoint x: 472, endPoint y: 62, distance: 8.4
click at [476, 54] on span "Inserir lâmina" at bounding box center [495, 53] width 38 height 6
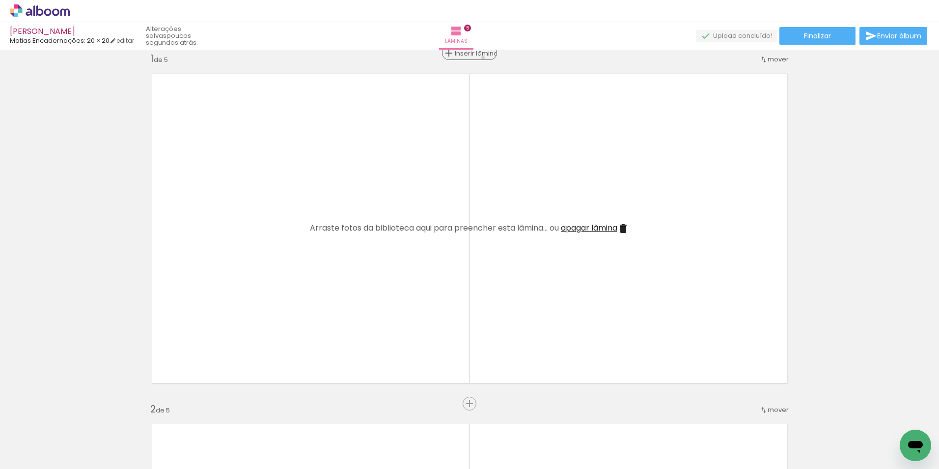
click at [480, 57] on span "Inserir lâmina" at bounding box center [474, 53] width 38 height 6
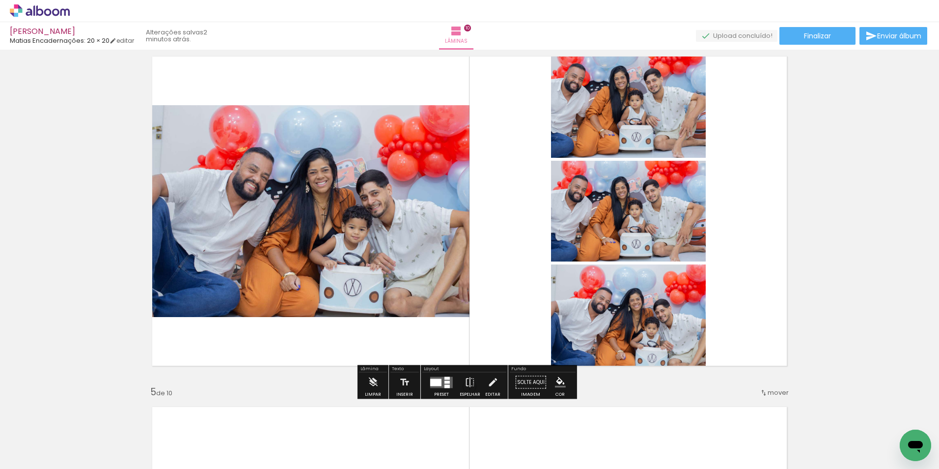
scroll to position [0, 3279]
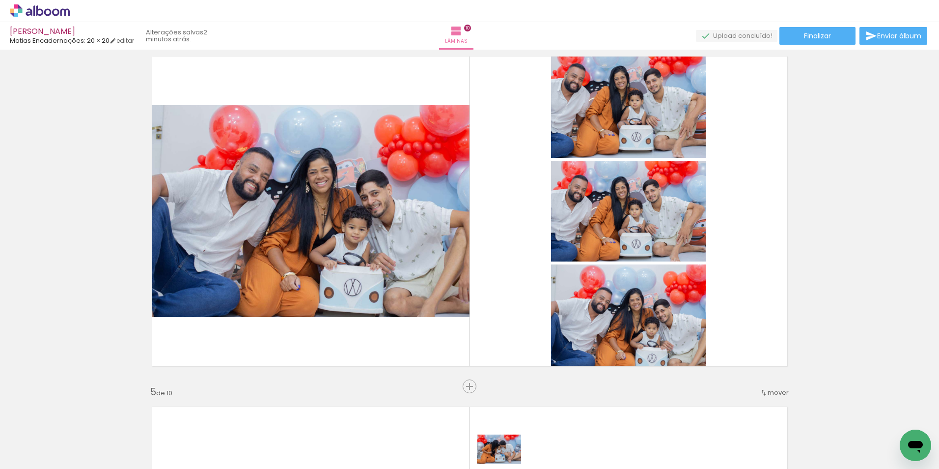
drag, startPoint x: 499, startPoint y: 391, endPoint x: 506, endPoint y: 463, distance: 72.6
click at [81, 464] on iron-horizontal-list at bounding box center [71, 437] width 20 height 61
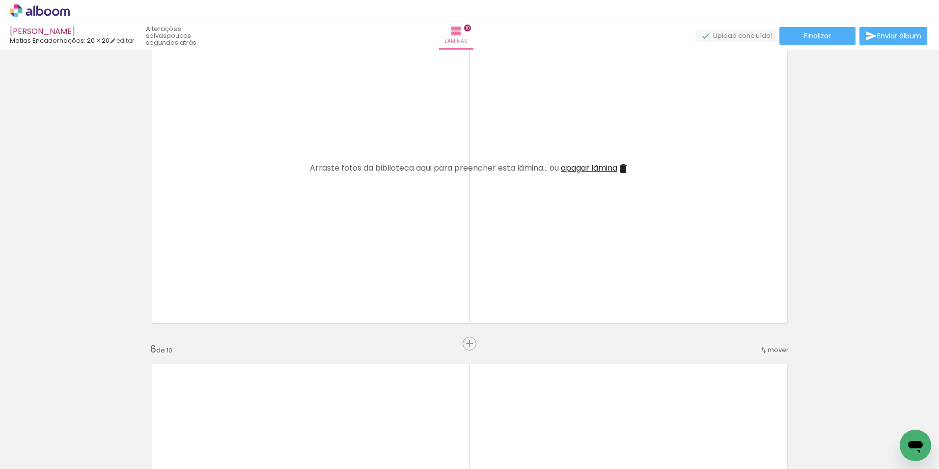
scroll to position [0, 2567]
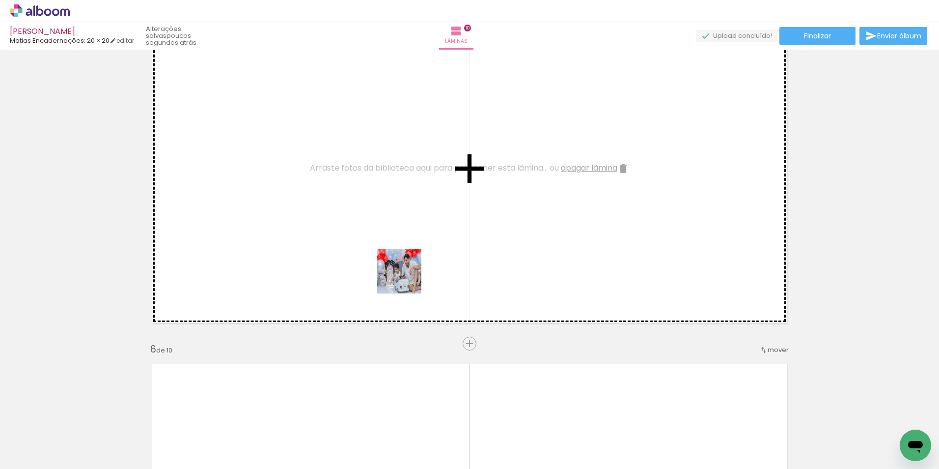
drag, startPoint x: 385, startPoint y: 442, endPoint x: 424, endPoint y: 414, distance: 48.3
click at [393, 240] on quentale-workspace at bounding box center [469, 234] width 939 height 469
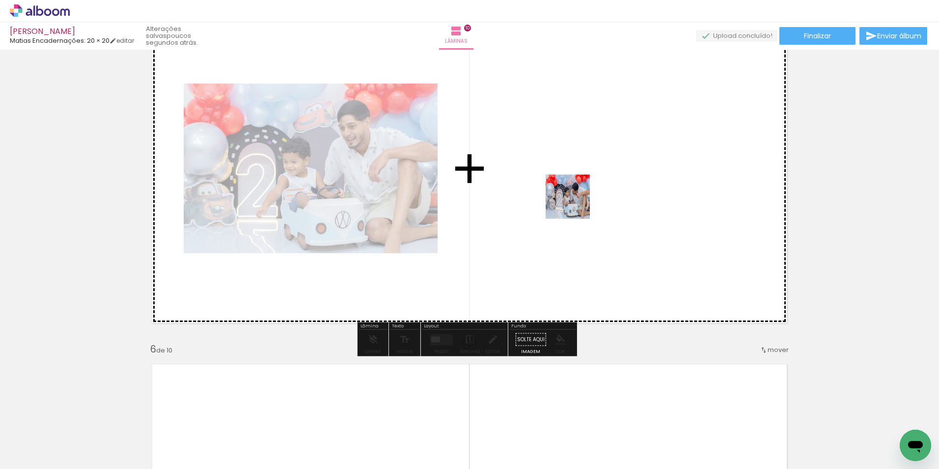
drag, startPoint x: 442, startPoint y: 433, endPoint x: 583, endPoint y: 180, distance: 289.7
click at [583, 180] on quentale-workspace at bounding box center [469, 234] width 939 height 469
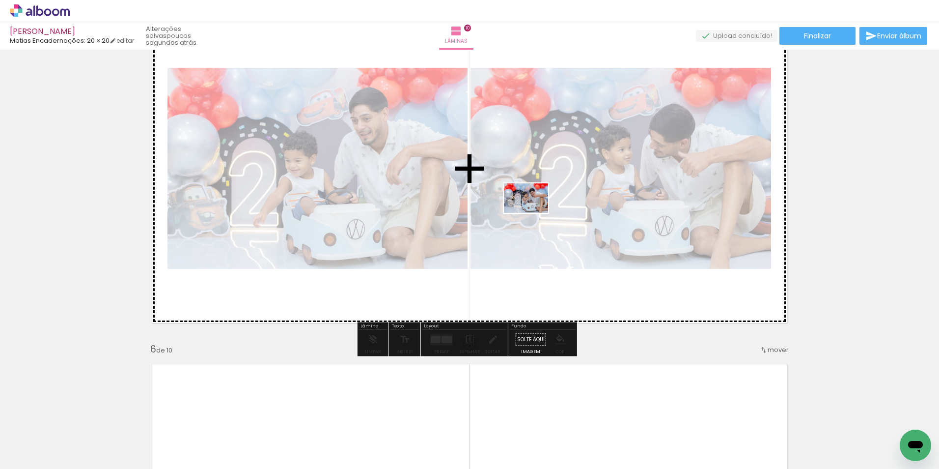
drag, startPoint x: 509, startPoint y: 425, endPoint x: 534, endPoint y: 293, distance: 133.6
click at [535, 210] on quentale-workspace at bounding box center [469, 234] width 939 height 469
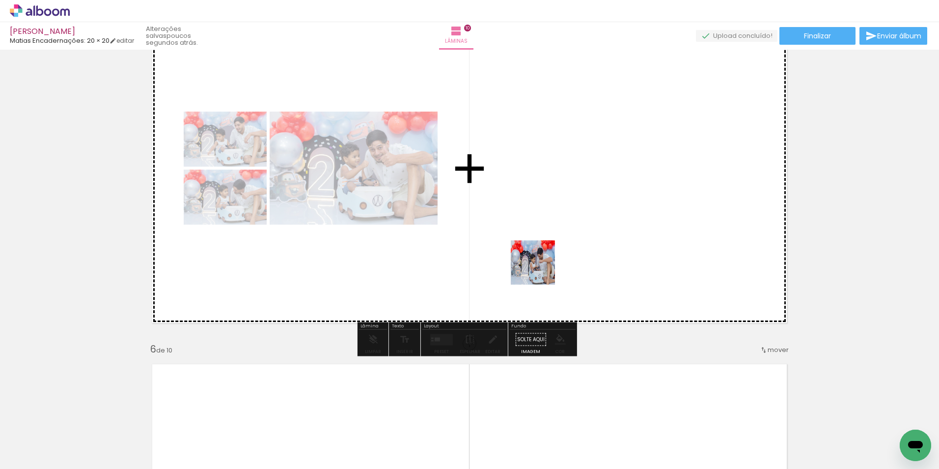
drag, startPoint x: 548, startPoint y: 379, endPoint x: 528, endPoint y: 206, distance: 173.6
click at [527, 203] on quentale-workspace at bounding box center [469, 234] width 939 height 469
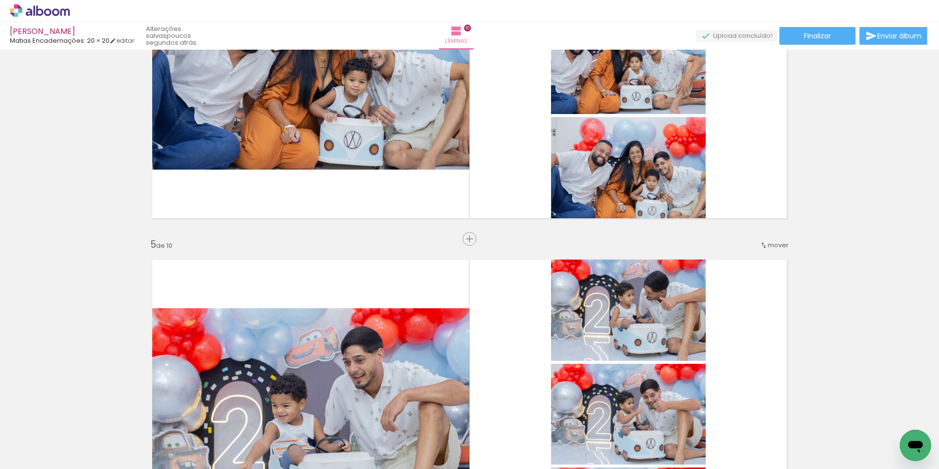
scroll to position [983, 0]
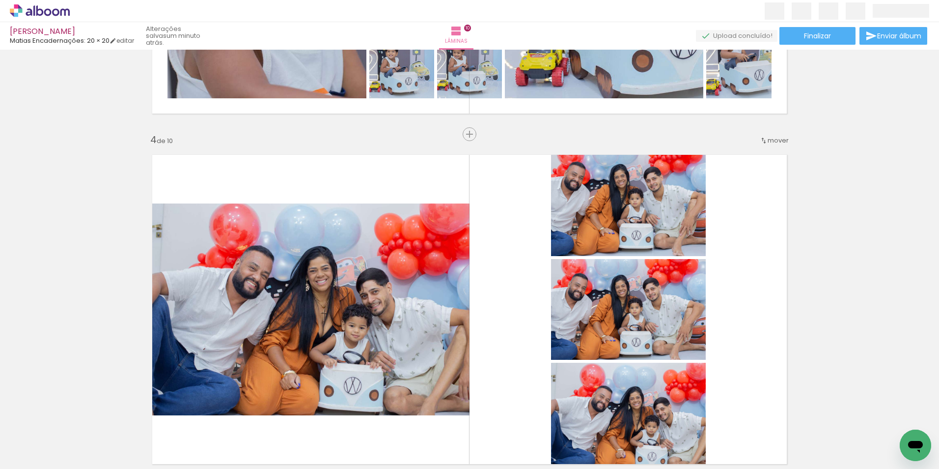
scroll to position [0, 2567]
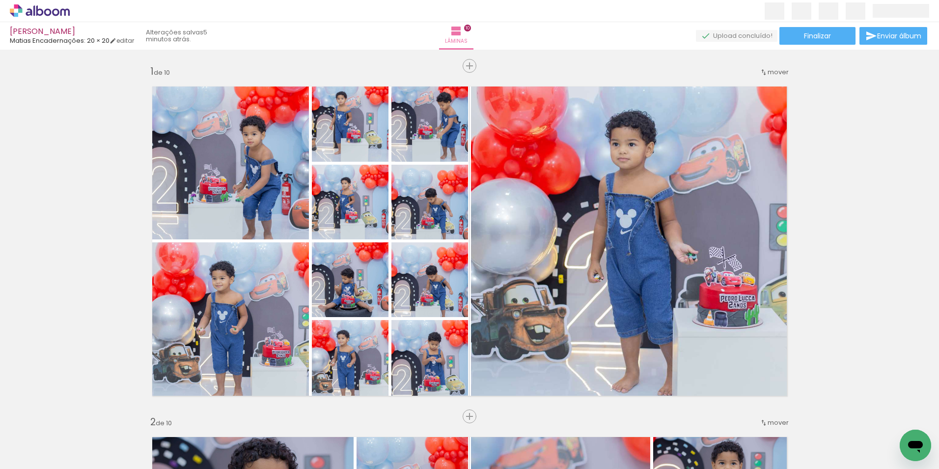
click at [46, 440] on input "Todas as fotos" at bounding box center [27, 439] width 37 height 8
click at [0, 0] on slot "Não utilizadas" at bounding box center [0, 0] width 0 height 0
click at [54, 446] on iron-icon at bounding box center [50, 447] width 8 height 8
click at [0, 0] on slot "Todas as fotos" at bounding box center [0, 0] width 0 height 0
type input "Todas as fotos"
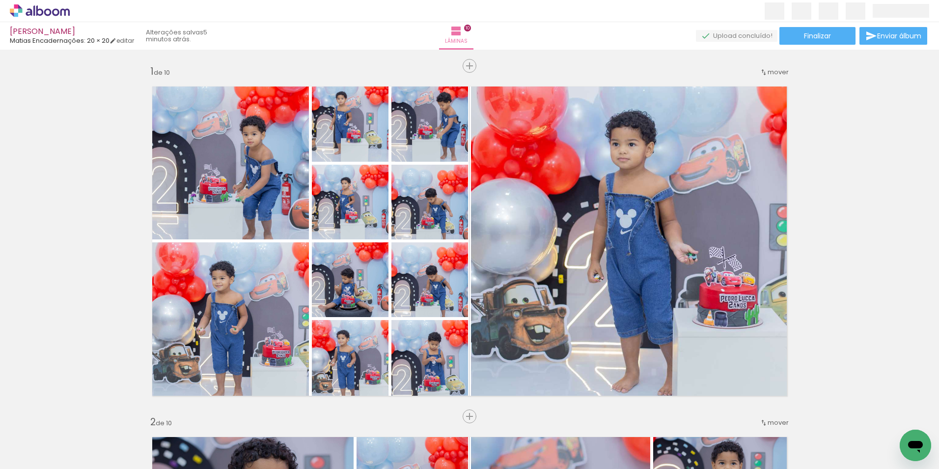
click at [754, 39] on quentale-upload-monitor at bounding box center [737, 36] width 82 height 12
click at [749, 33] on quentale-upload-monitor at bounding box center [737, 36] width 82 height 12
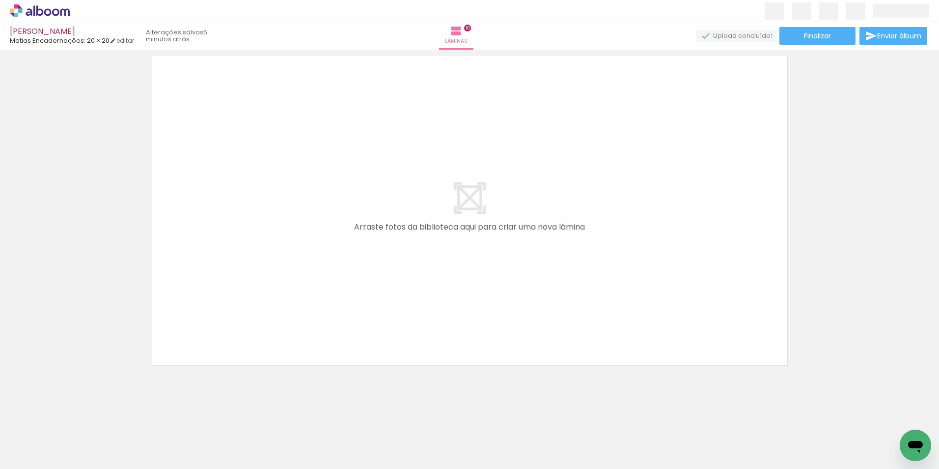
scroll to position [3431, 0]
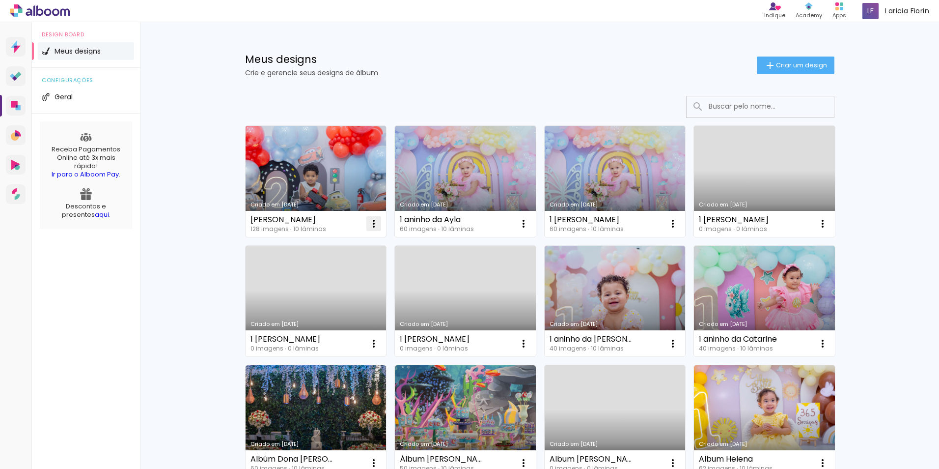
click at [369, 221] on iron-icon at bounding box center [374, 224] width 12 height 12
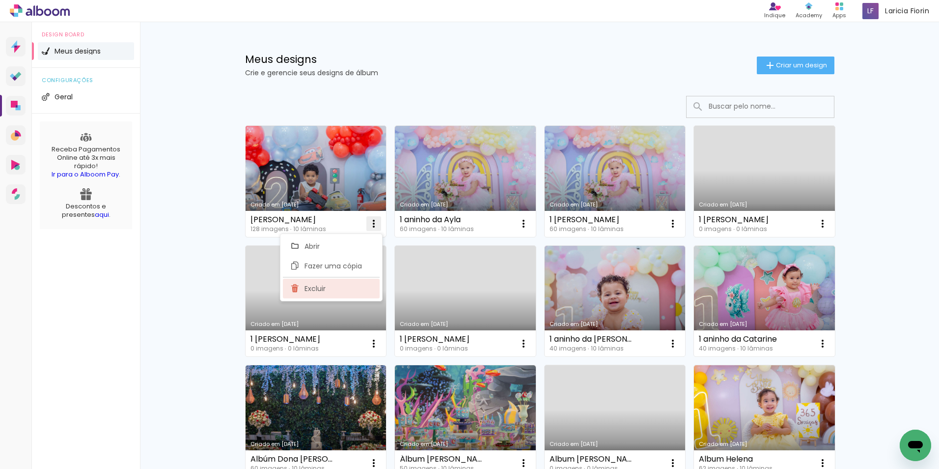
click at [314, 291] on span "Excluir" at bounding box center [315, 288] width 21 height 7
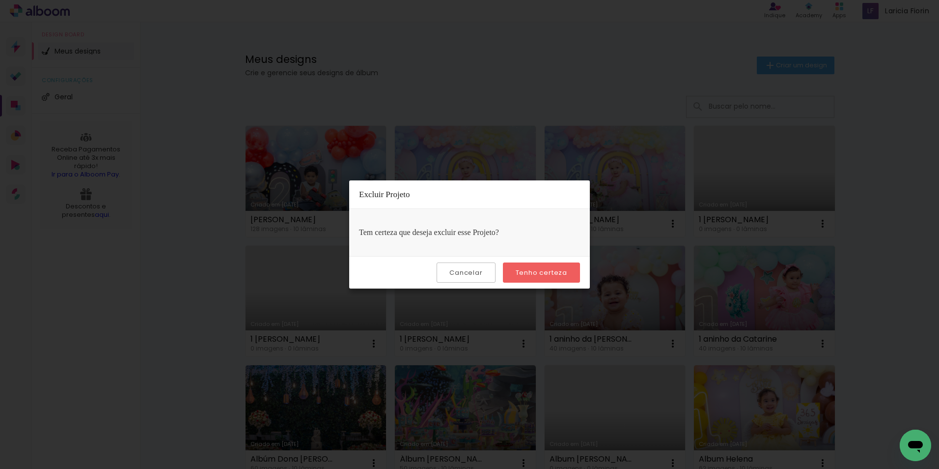
click at [0, 0] on slot "Tenho certeza" at bounding box center [0, 0] width 0 height 0
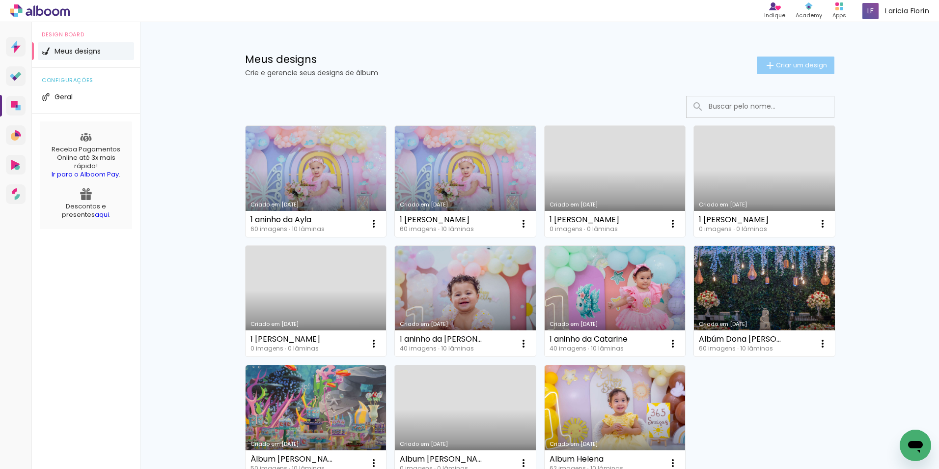
click at [796, 67] on span "Criar um design" at bounding box center [801, 65] width 51 height 6
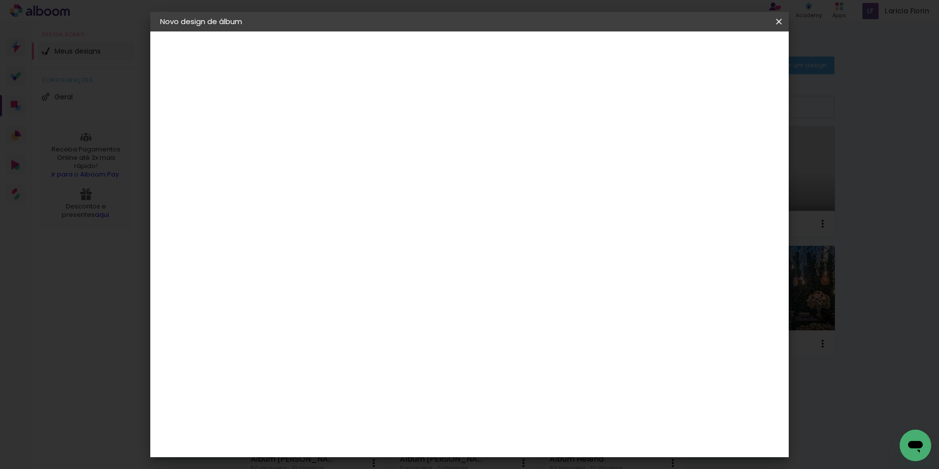
click at [321, 128] on input at bounding box center [321, 131] width 0 height 15
type input "[PERSON_NAME]"
type paper-input "[PERSON_NAME]"
click at [422, 47] on paper-button "Avançar" at bounding box center [397, 52] width 48 height 17
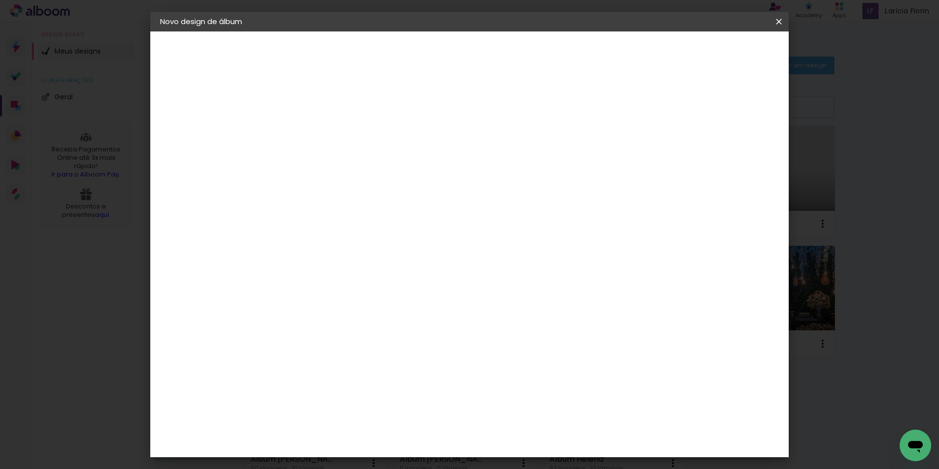
click at [375, 356] on div "Matias Encadernações" at bounding box center [344, 364] width 60 height 16
click at [505, 50] on paper-button "Avançar" at bounding box center [480, 52] width 48 height 17
click at [371, 165] on iron-icon at bounding box center [365, 171] width 12 height 12
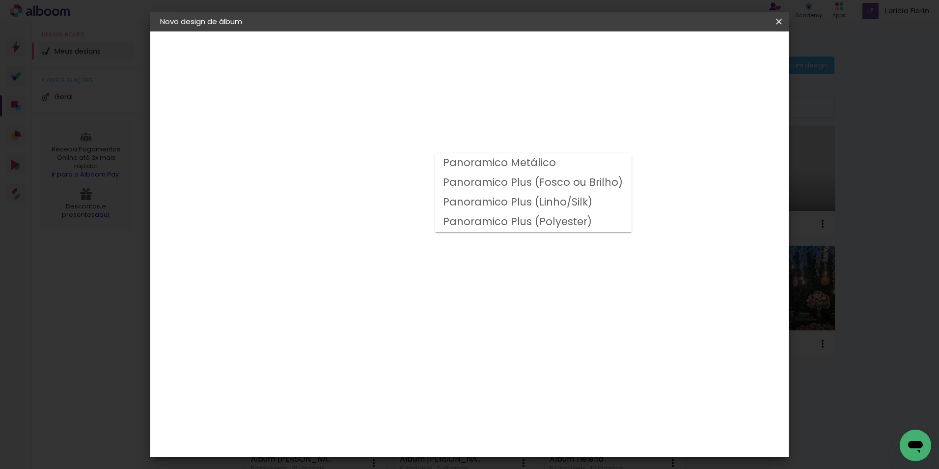
click at [0, 0] on slot "Panoramico Plus (Fosco ou Brilho)" at bounding box center [0, 0] width 0 height 0
type input "Panoramico Plus (Fosco ou Brilho)"
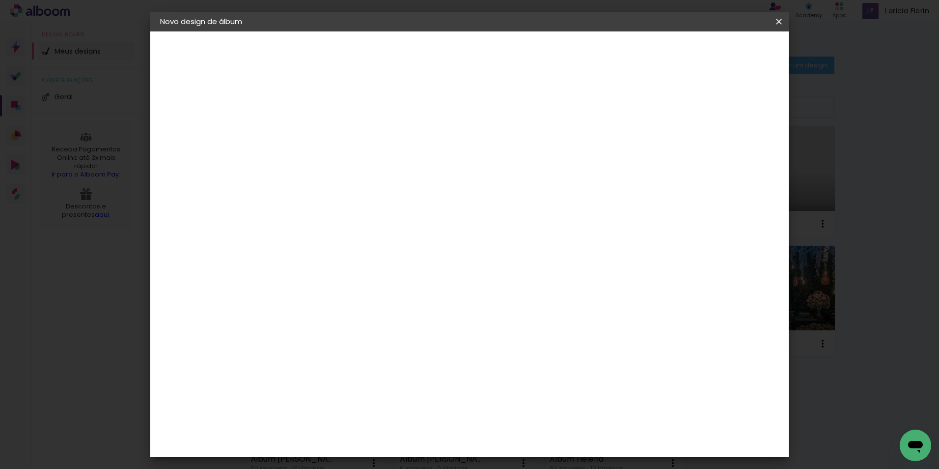
scroll to position [147, 0]
click at [481, 47] on paper-button "Avançar" at bounding box center [457, 52] width 48 height 17
click at [728, 57] on paper-button "Iniciar design" at bounding box center [695, 52] width 64 height 17
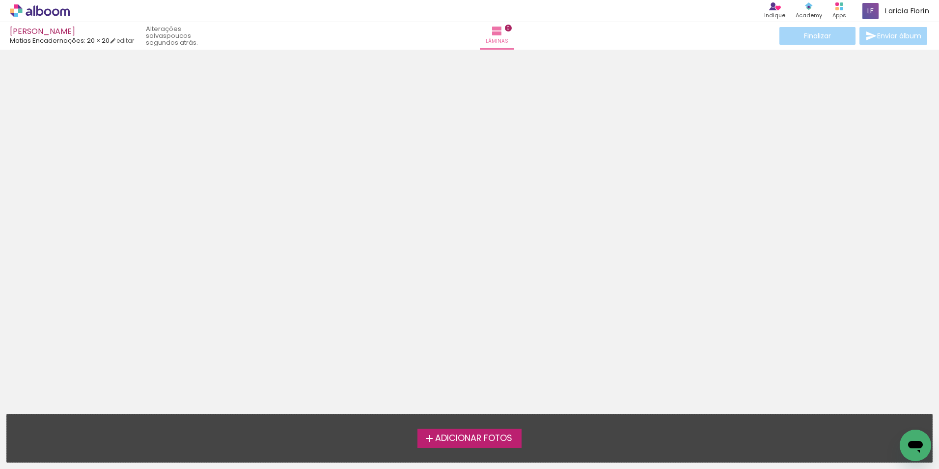
click at [496, 434] on span "Adicionar Fotos" at bounding box center [473, 438] width 77 height 9
click at [0, 0] on input "file" at bounding box center [0, 0] width 0 height 0
